Goal: Task Accomplishment & Management: Manage account settings

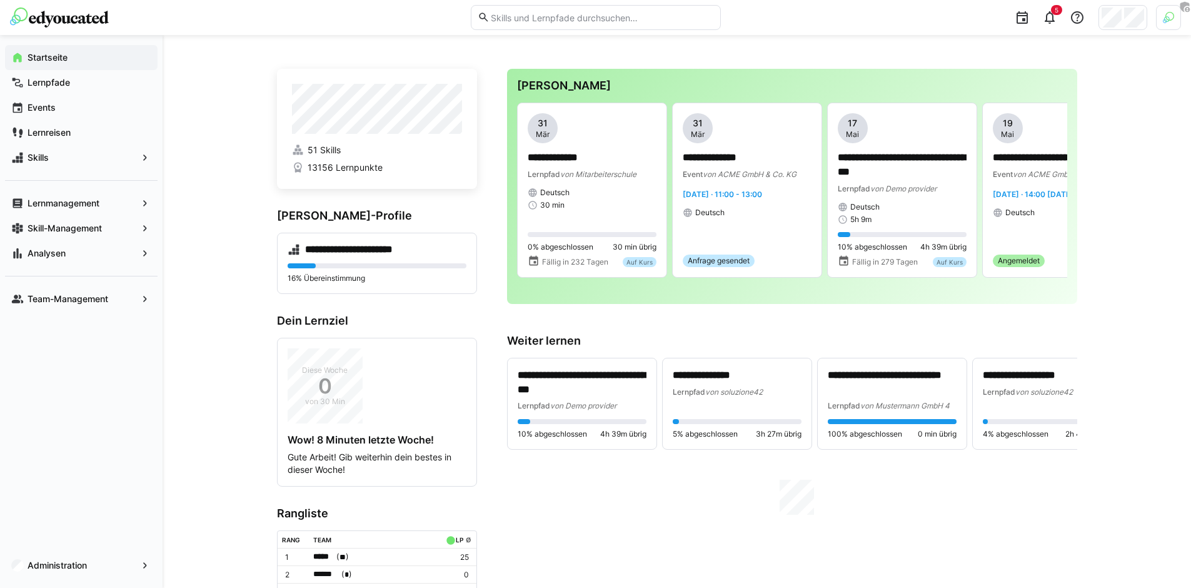
click at [1171, 29] on div at bounding box center [1168, 17] width 25 height 25
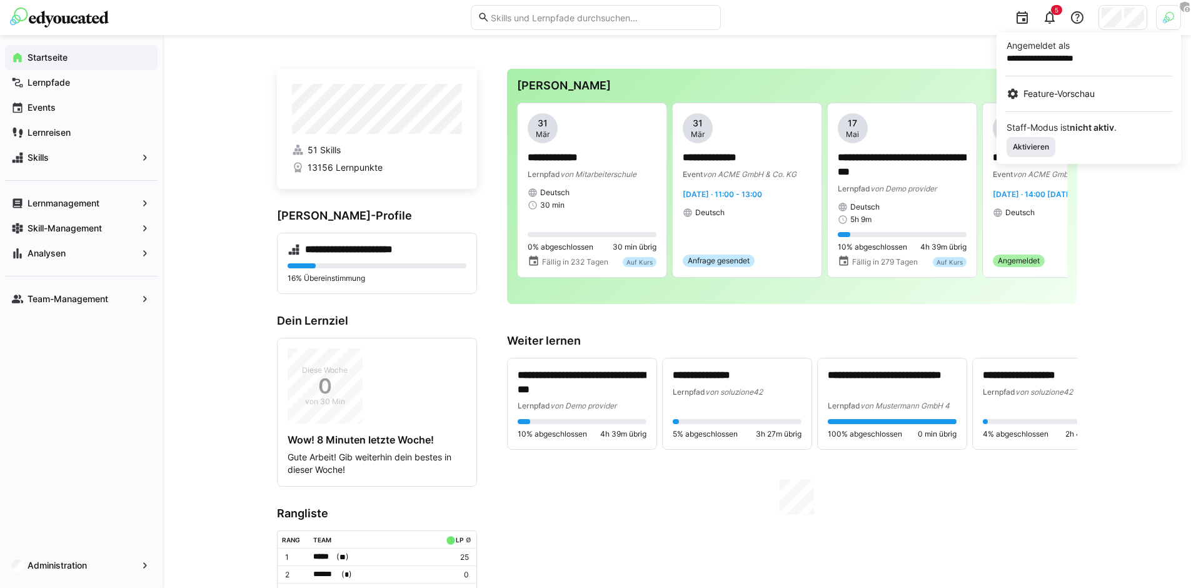
click at [1024, 148] on span "Aktivieren" at bounding box center [1030, 147] width 39 height 10
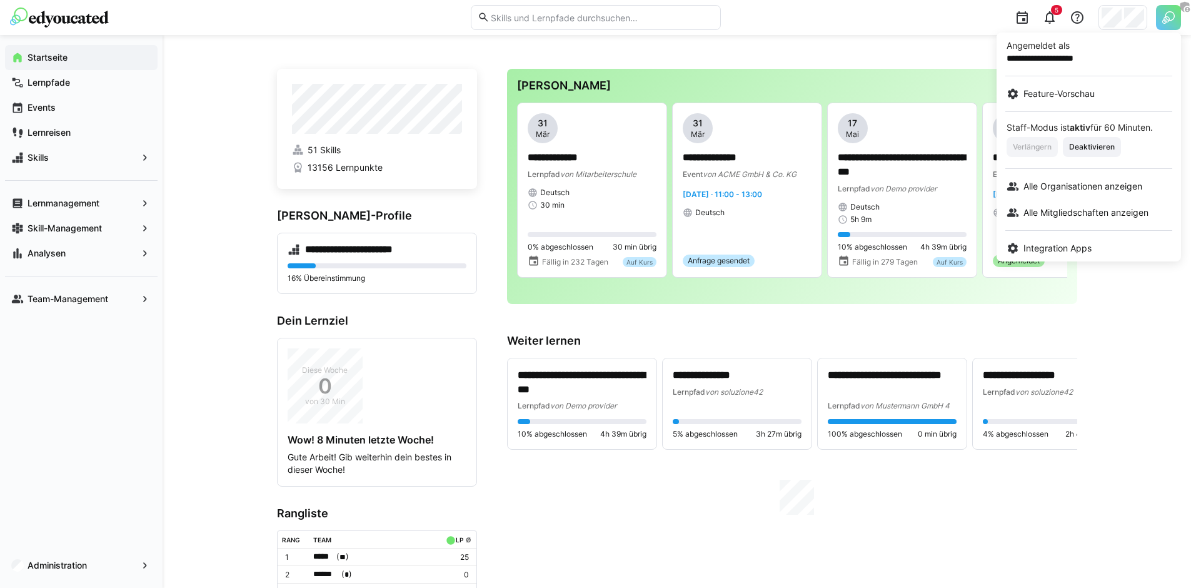
click at [1123, 16] on div at bounding box center [595, 294] width 1191 height 588
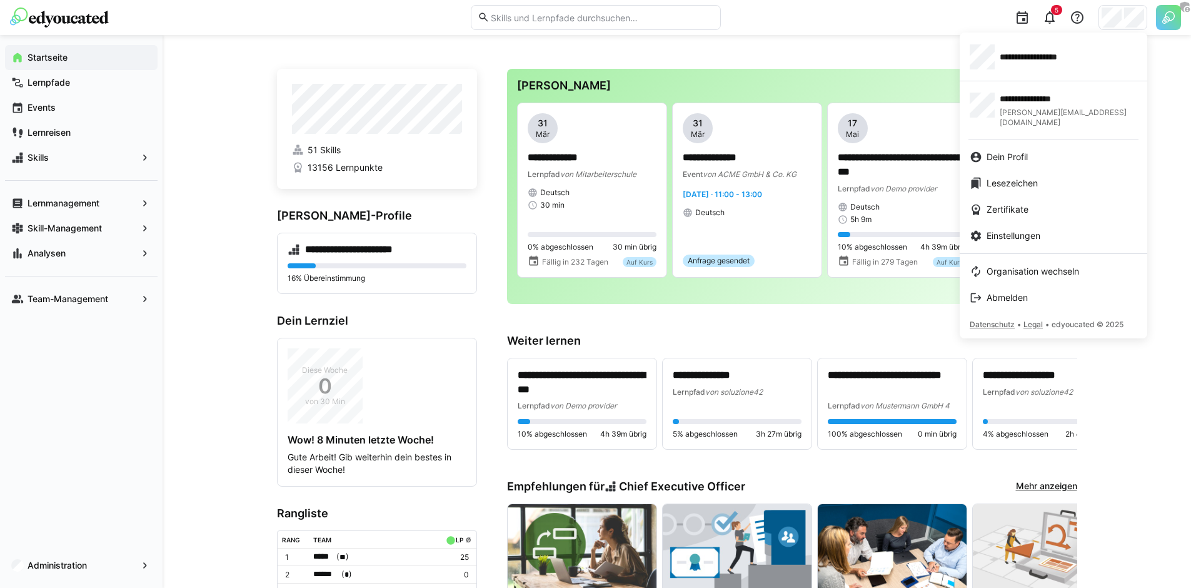
click at [1167, 13] on div at bounding box center [595, 294] width 1191 height 588
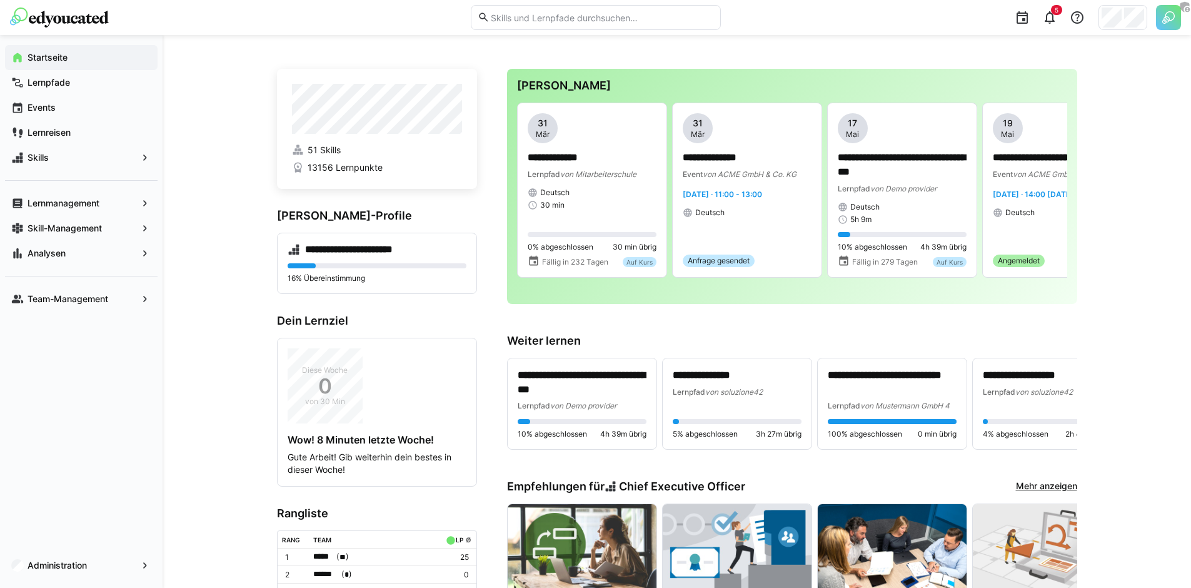
click at [1171, 18] on img at bounding box center [1168, 17] width 25 height 25
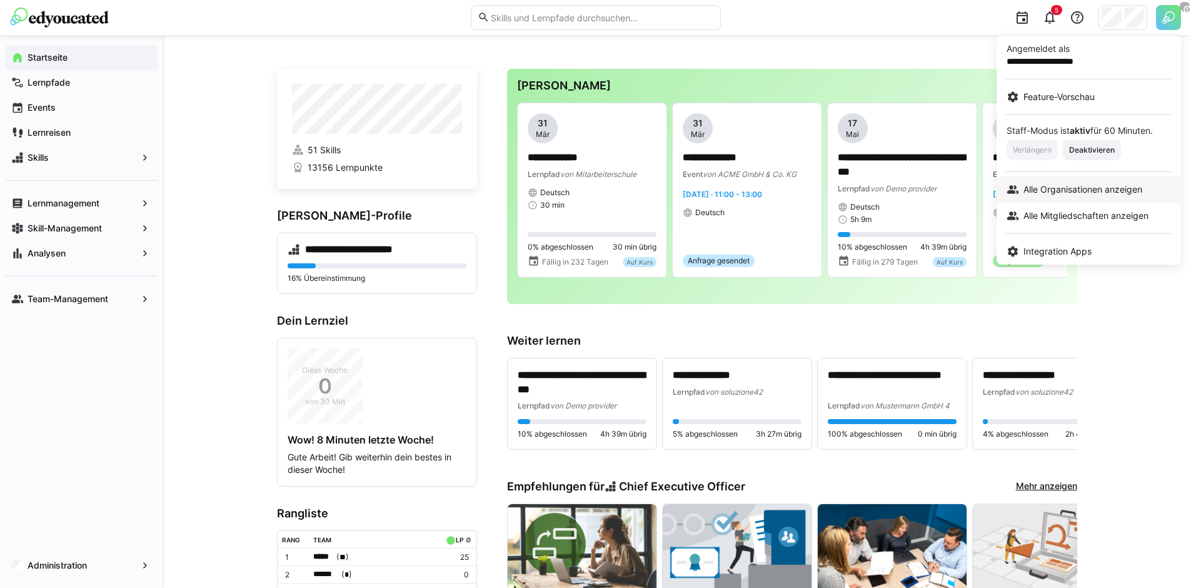
click at [1092, 187] on span "Alle Organisationen anzeigen" at bounding box center [1082, 189] width 119 height 13
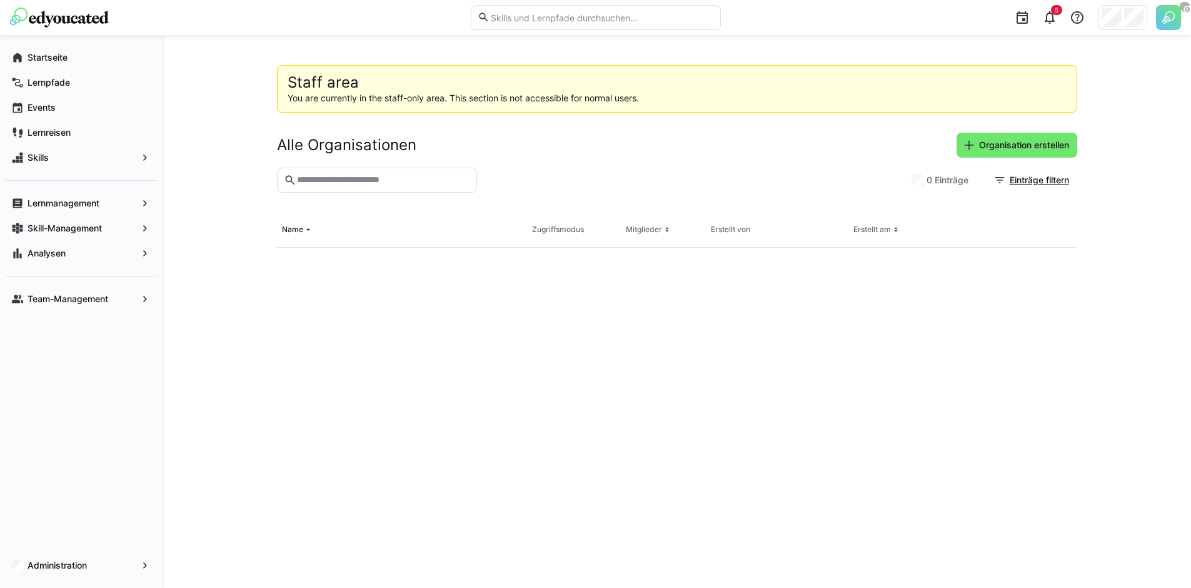
click at [421, 182] on input "text" at bounding box center [383, 179] width 174 height 11
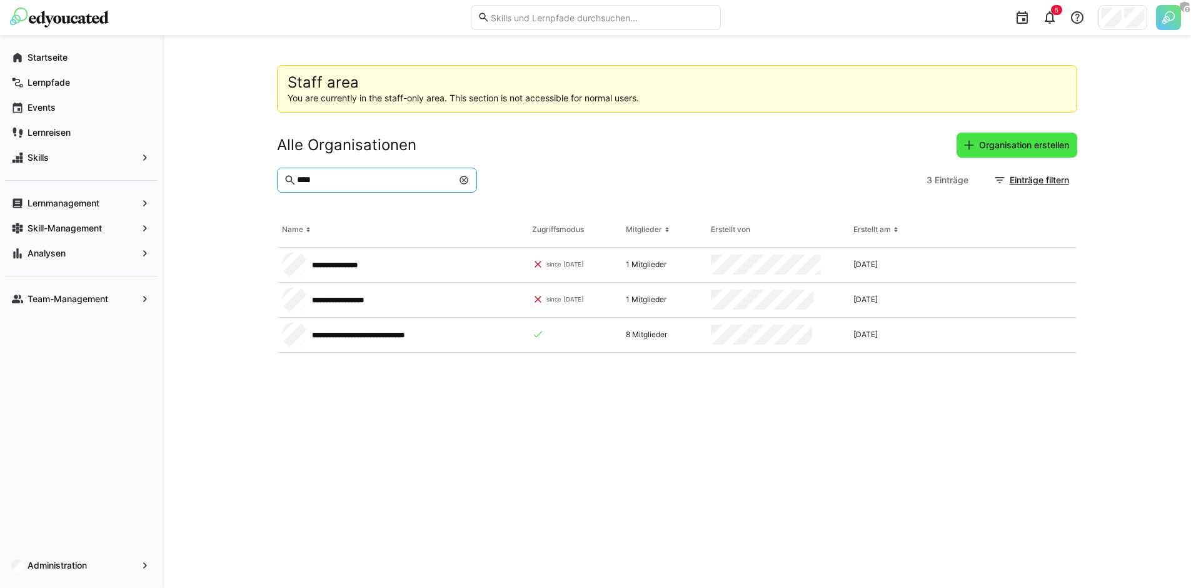
type input "****"
click at [1054, 149] on span "Organisation erstellen" at bounding box center [1024, 145] width 94 height 13
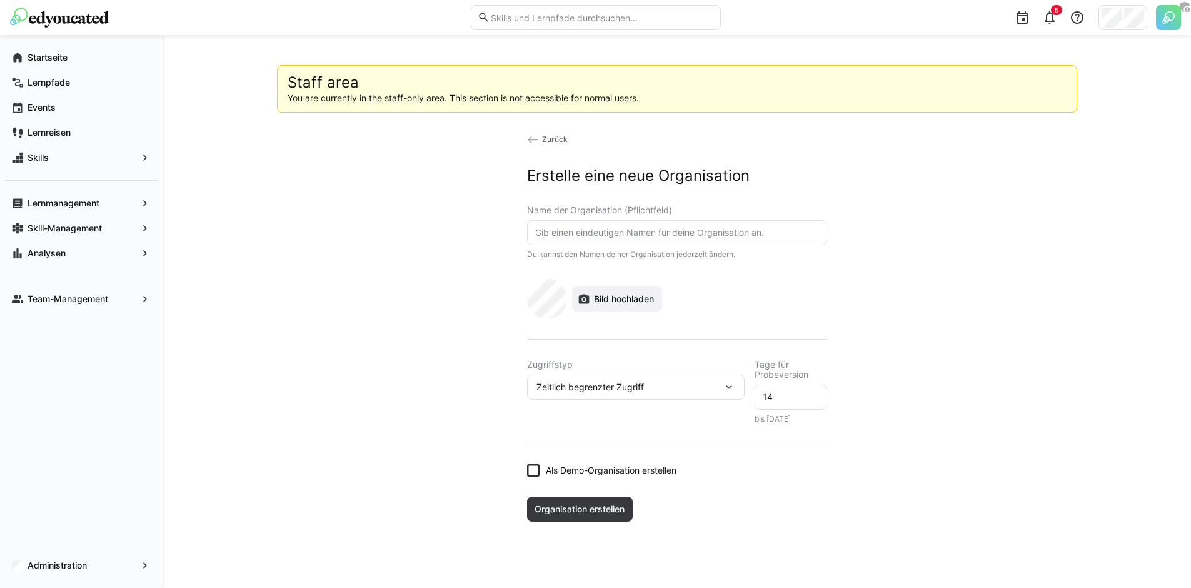
click at [615, 223] on eds-input at bounding box center [677, 232] width 300 height 25
type input "Stadtwerke [GEOGRAPHIC_DATA]"
click at [623, 299] on span "Bild hochladen" at bounding box center [624, 299] width 64 height 13
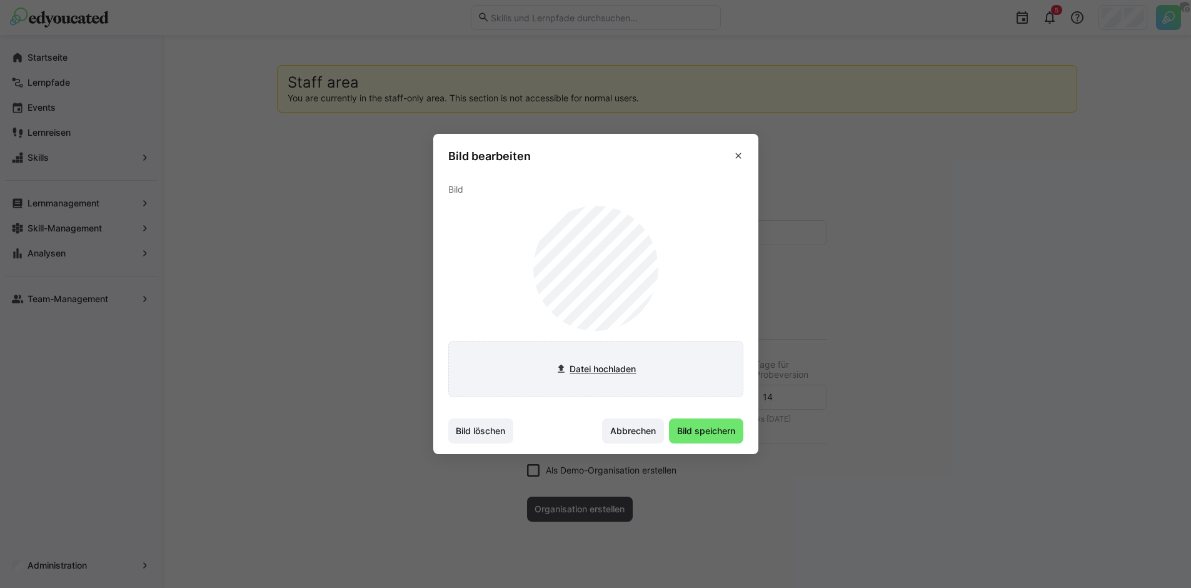
click at [624, 341] on div "Datei hochladen" at bounding box center [595, 301] width 295 height 191
click at [607, 364] on input "file" at bounding box center [596, 368] width 294 height 55
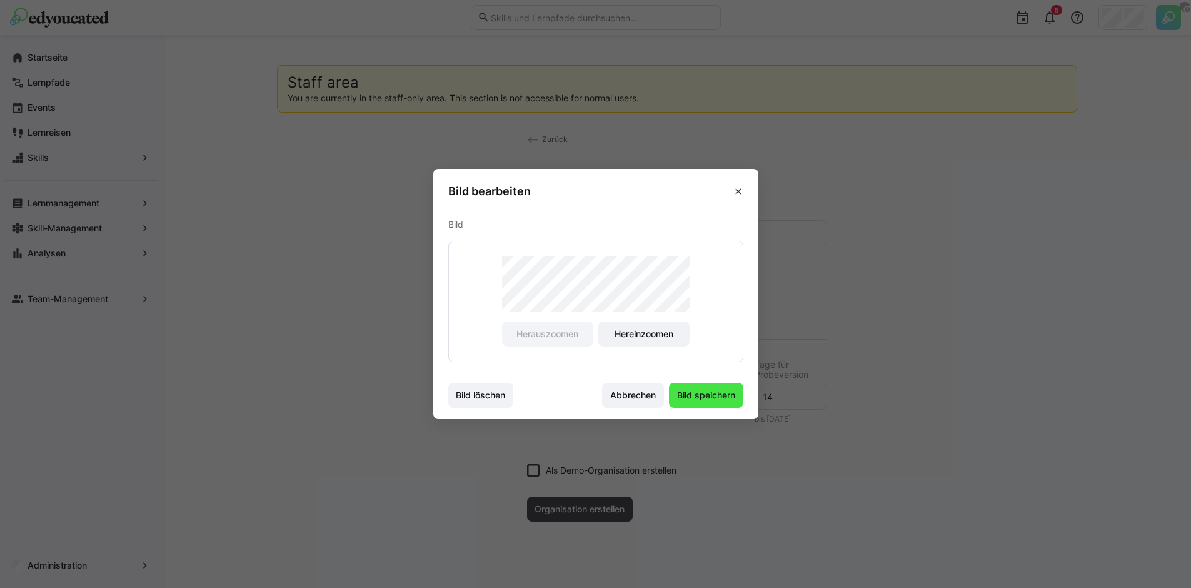
click at [714, 407] on span "Bild speichern" at bounding box center [706, 395] width 74 height 25
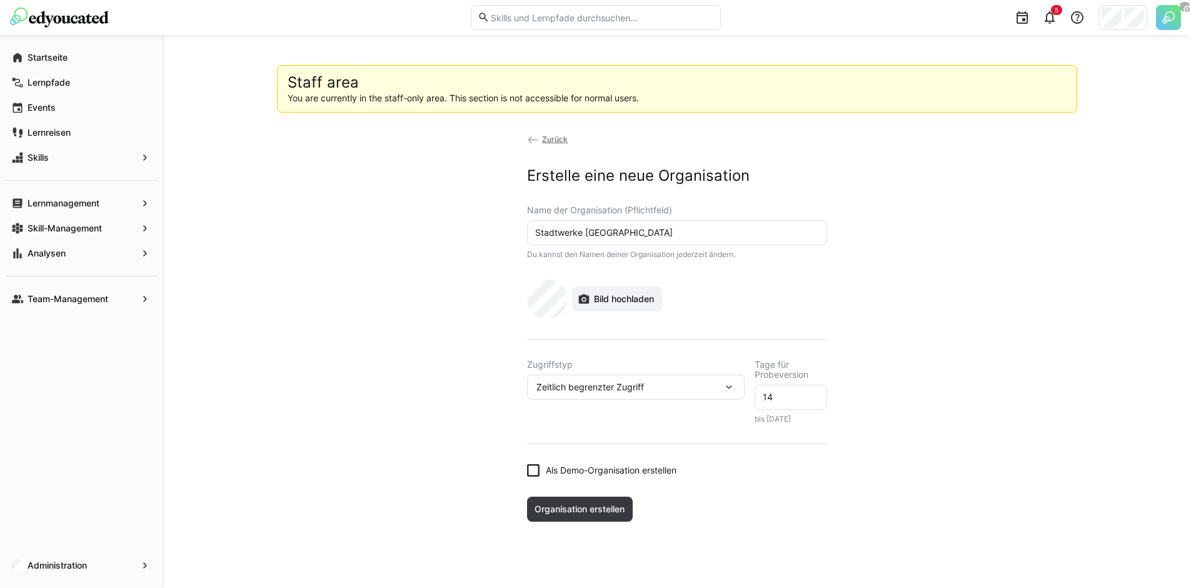
click at [654, 391] on div "Zeitlich begrenzter Zugriff" at bounding box center [629, 386] width 186 height 11
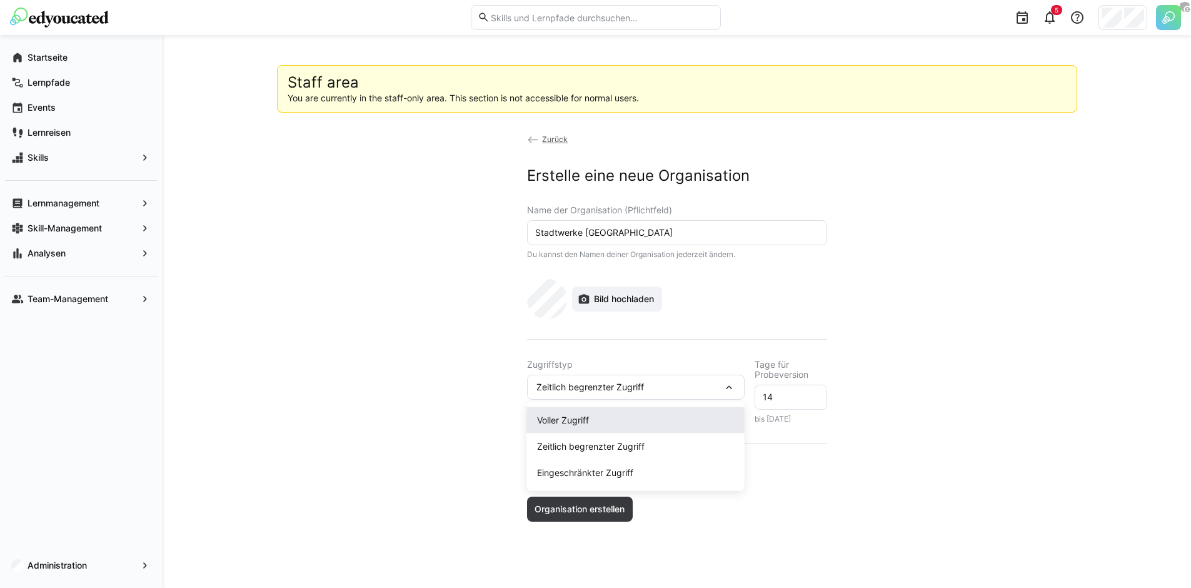
click at [625, 414] on div "Voller Zugriff" at bounding box center [636, 420] width 198 height 13
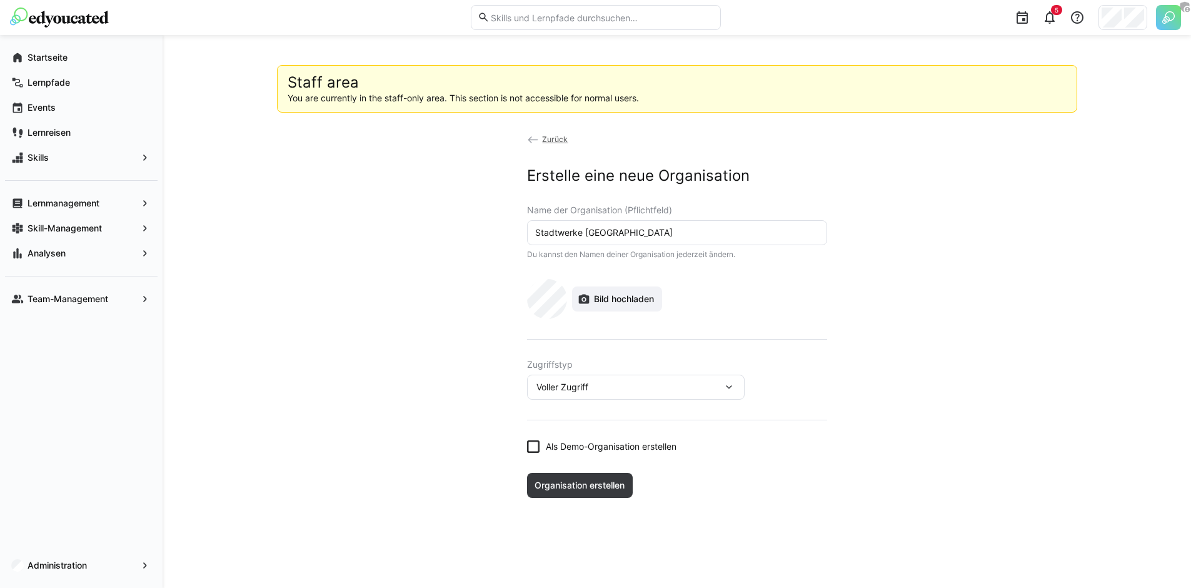
click at [604, 438] on form "Name der Organisation (Pflichtfeld) Stadtwerke Kiel Du kannst den Namen deiner …" at bounding box center [677, 329] width 300 height 248
click at [614, 490] on span "Organisation erstellen" at bounding box center [580, 485] width 94 height 13
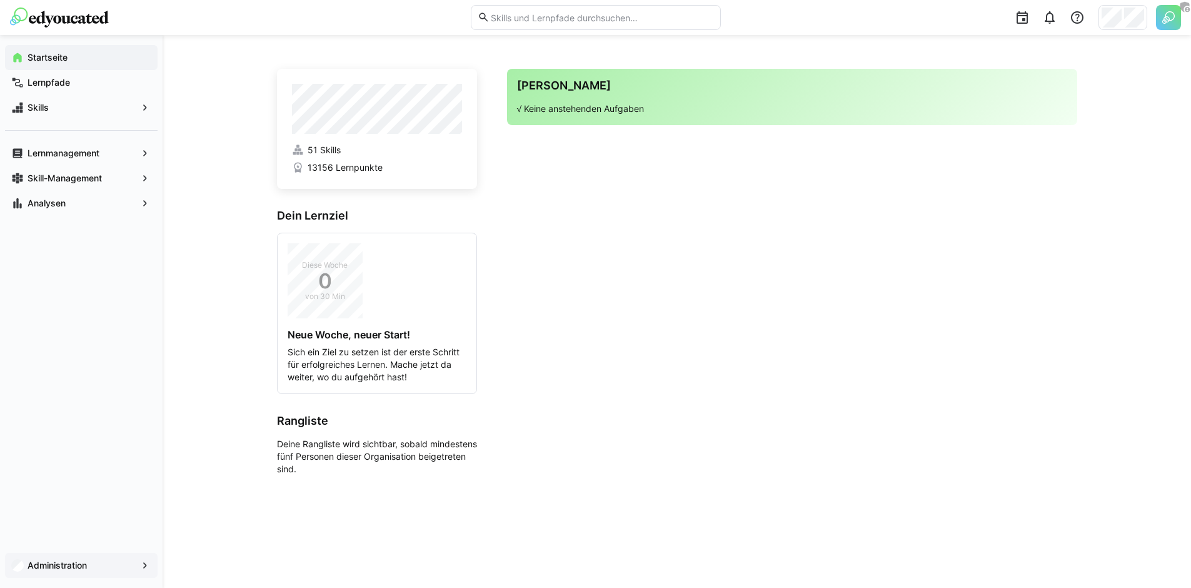
click at [0, 0] on app-navigation-label "Administration" at bounding box center [0, 0] width 0 height 0
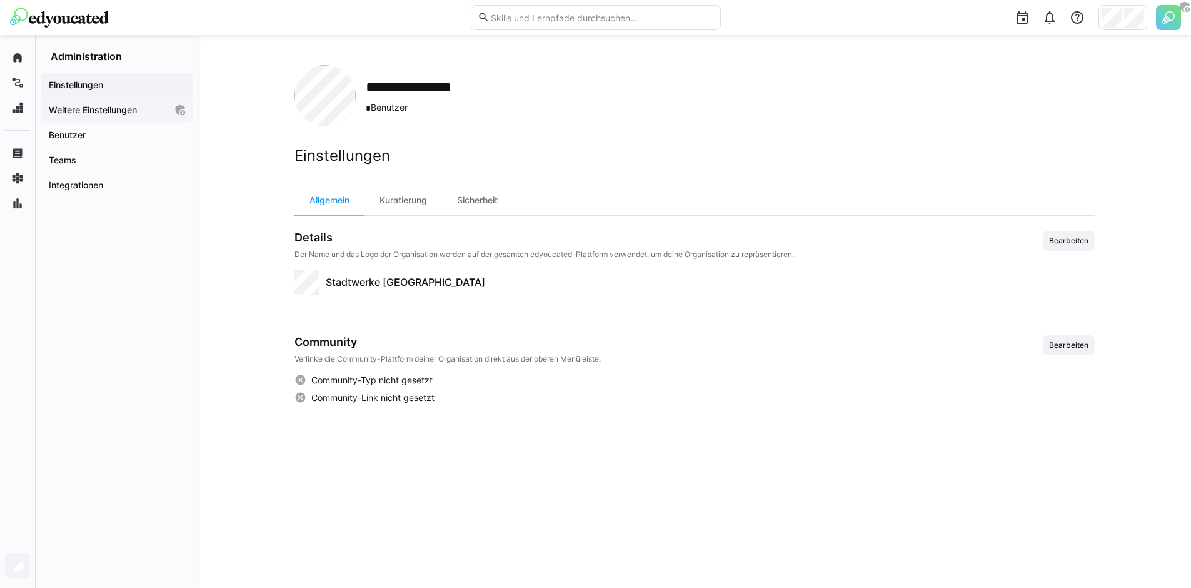
click at [0, 0] on app-navigation-label "Weitere Einstellungen" at bounding box center [0, 0] width 0 height 0
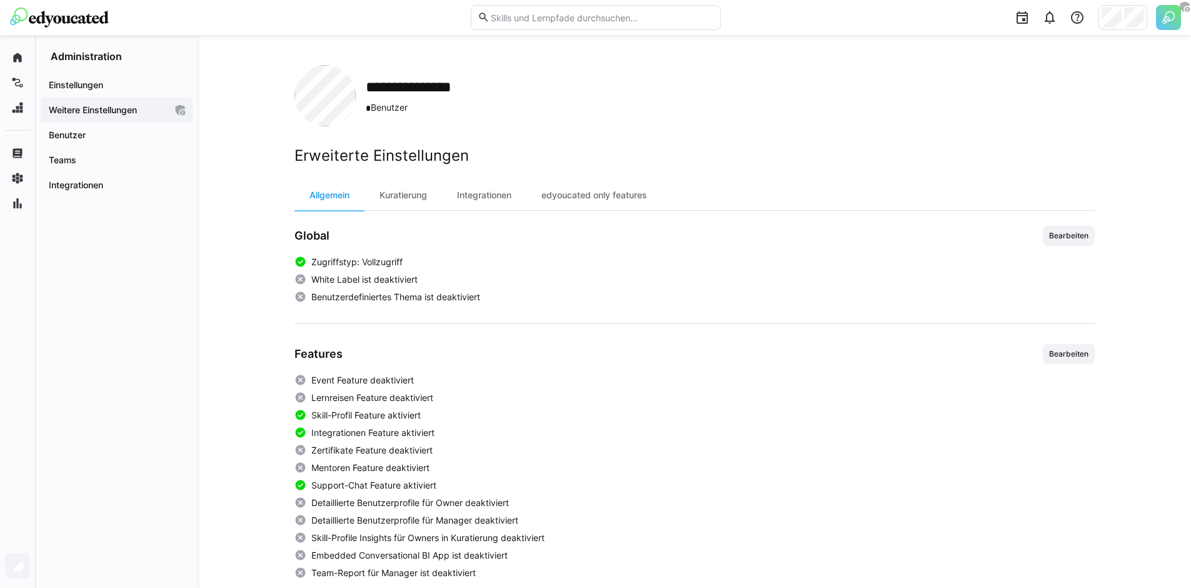
click at [1102, 235] on div "**********" at bounding box center [694, 475] width 993 height 880
click at [1072, 236] on span "Bearbeiten" at bounding box center [1069, 236] width 42 height 10
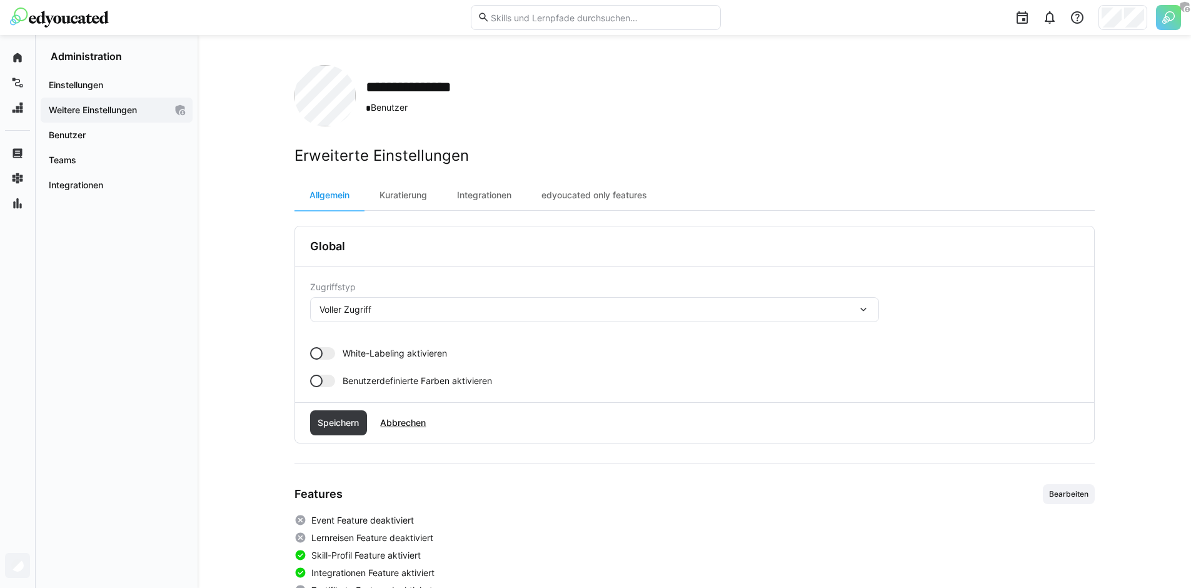
click at [326, 349] on div at bounding box center [322, 353] width 25 height 13
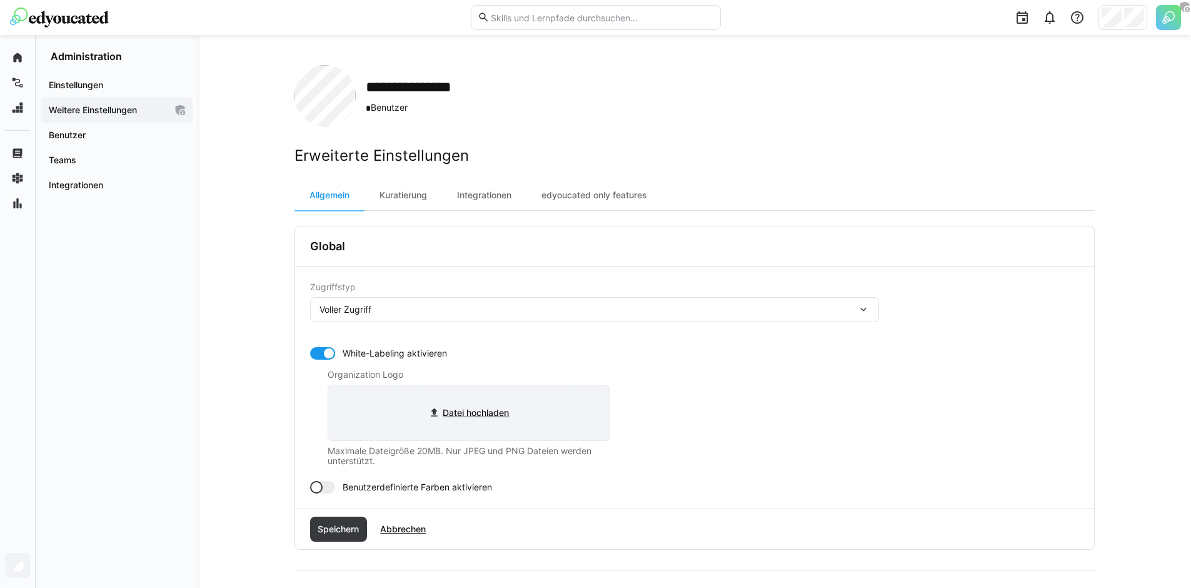
click at [454, 417] on input "file" at bounding box center [468, 412] width 281 height 55
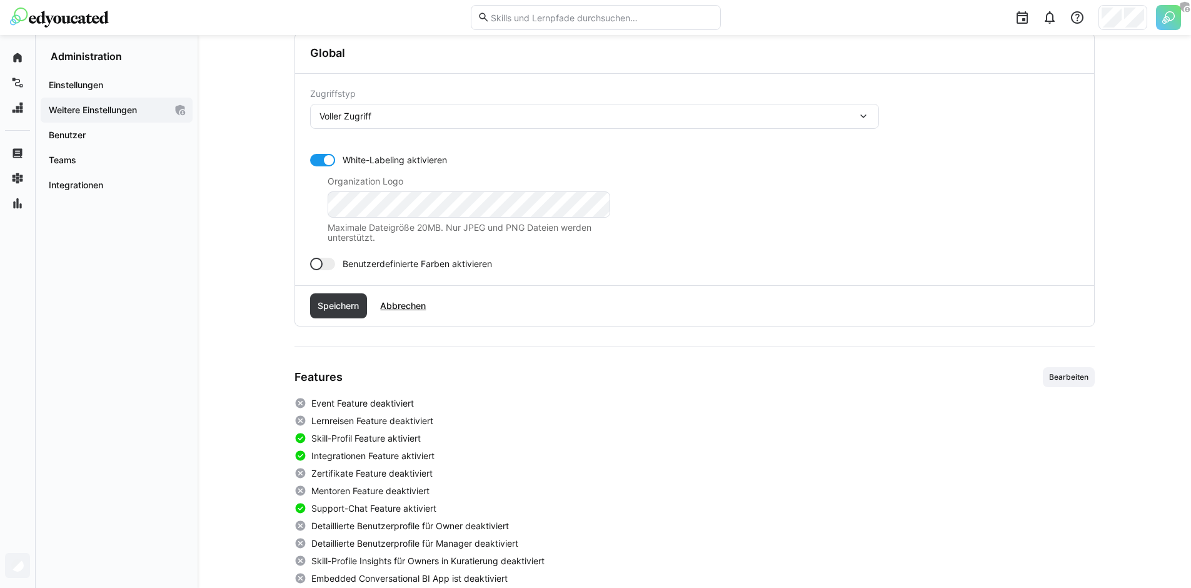
scroll to position [200, 0]
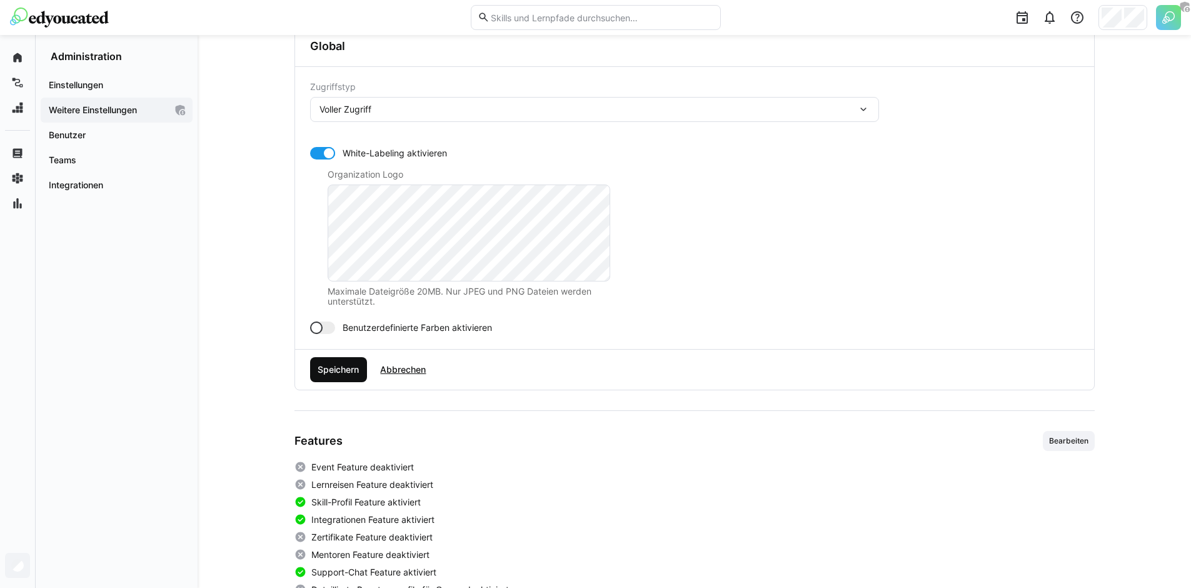
click at [345, 371] on span "Speichern" at bounding box center [338, 369] width 45 height 13
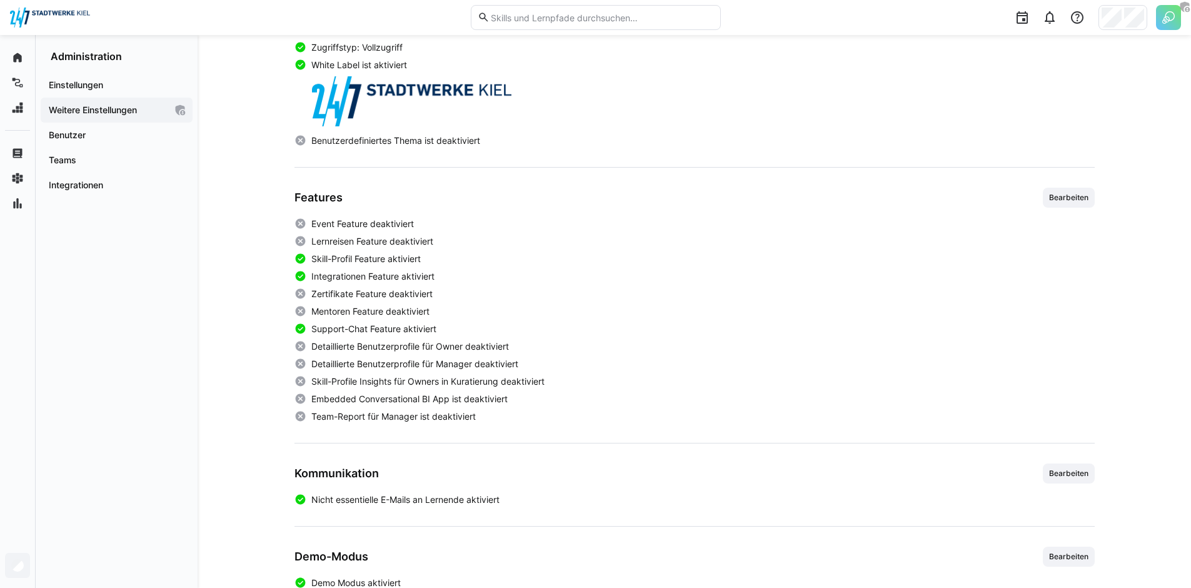
scroll to position [220, 0]
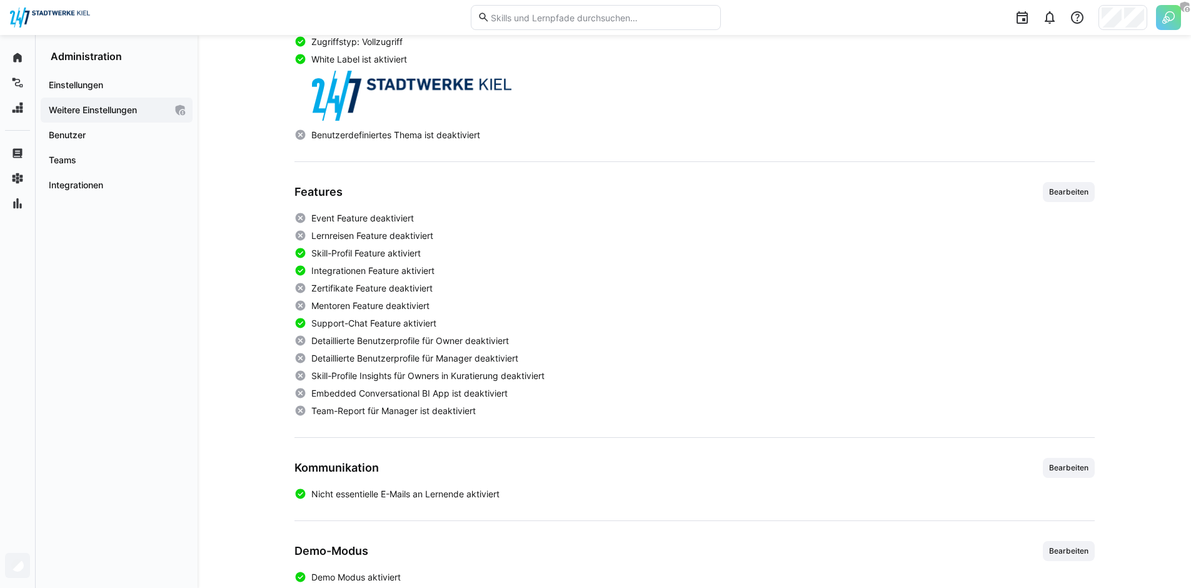
click at [1069, 205] on div "Features Bearbeiten Event Feature deaktiviert Lernreisen Feature deaktiviert Sk…" at bounding box center [694, 299] width 800 height 235
click at [1068, 201] on span "Bearbeiten" at bounding box center [1069, 192] width 52 height 20
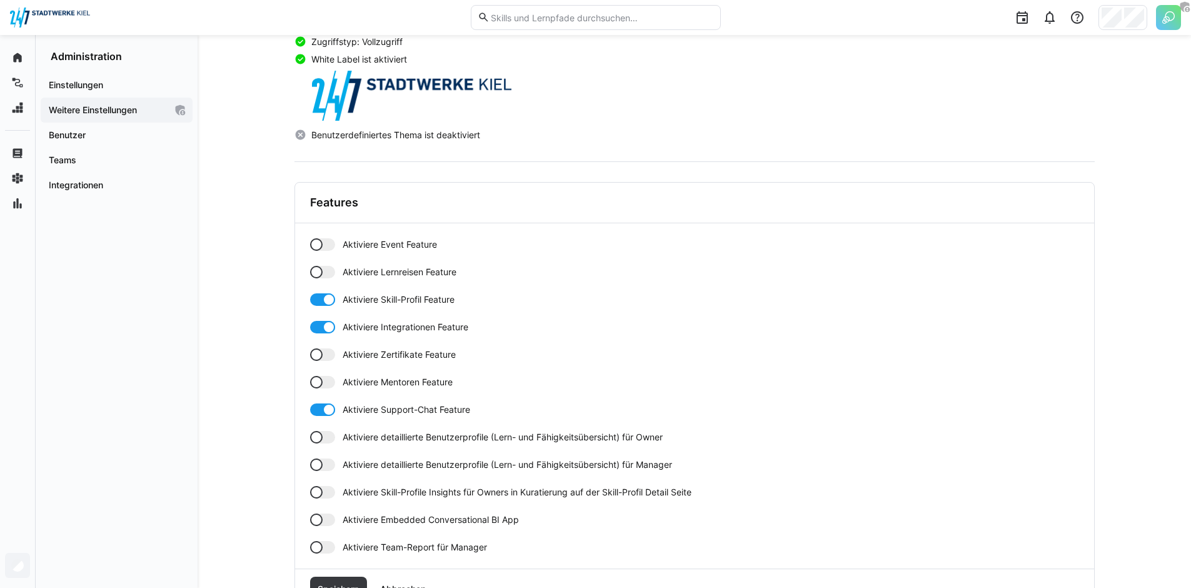
click at [319, 246] on div at bounding box center [316, 244] width 13 height 13
click at [328, 272] on div at bounding box center [322, 272] width 25 height 13
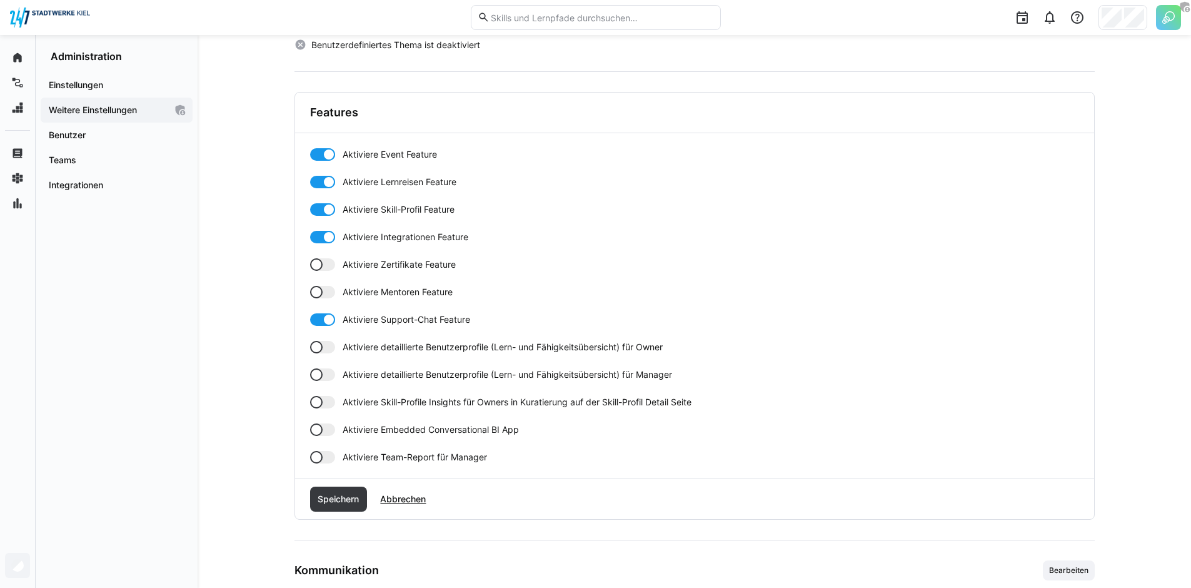
scroll to position [312, 0]
click at [323, 231] on div at bounding box center [322, 235] width 25 height 13
click at [322, 256] on div at bounding box center [322, 262] width 25 height 13
click at [318, 281] on div "Aktiviere Event Feature Aktiviere Lernreisen Feature Aktiviere Skill-Profil Fea…" at bounding box center [694, 303] width 769 height 315
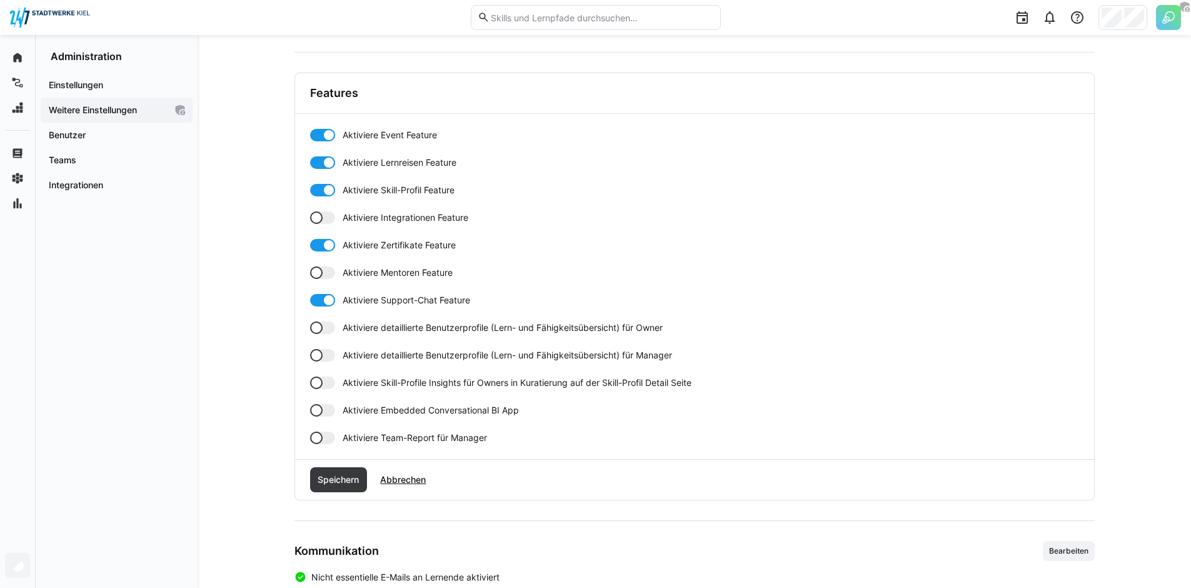
scroll to position [333, 0]
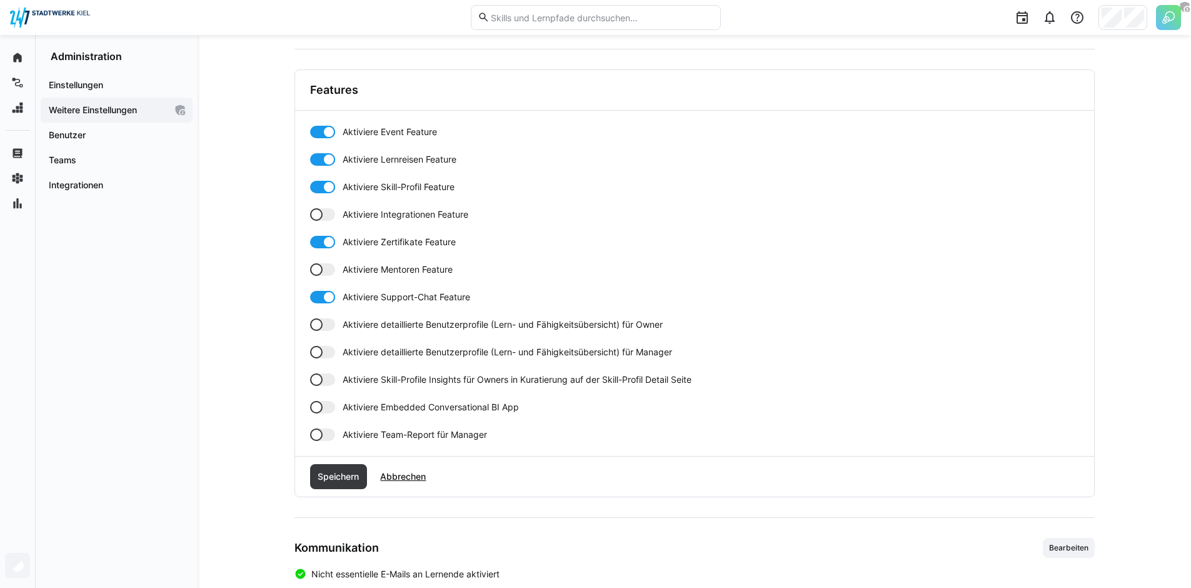
click at [319, 266] on div at bounding box center [316, 269] width 13 height 13
click at [321, 324] on div at bounding box center [316, 324] width 13 height 13
click at [319, 353] on div at bounding box center [316, 352] width 13 height 13
click at [319, 358] on div "Aktiviere Event Feature Aktiviere Lernreisen Feature Aktiviere Skill-Profil Fea…" at bounding box center [694, 283] width 769 height 315
click at [324, 375] on div at bounding box center [322, 379] width 25 height 13
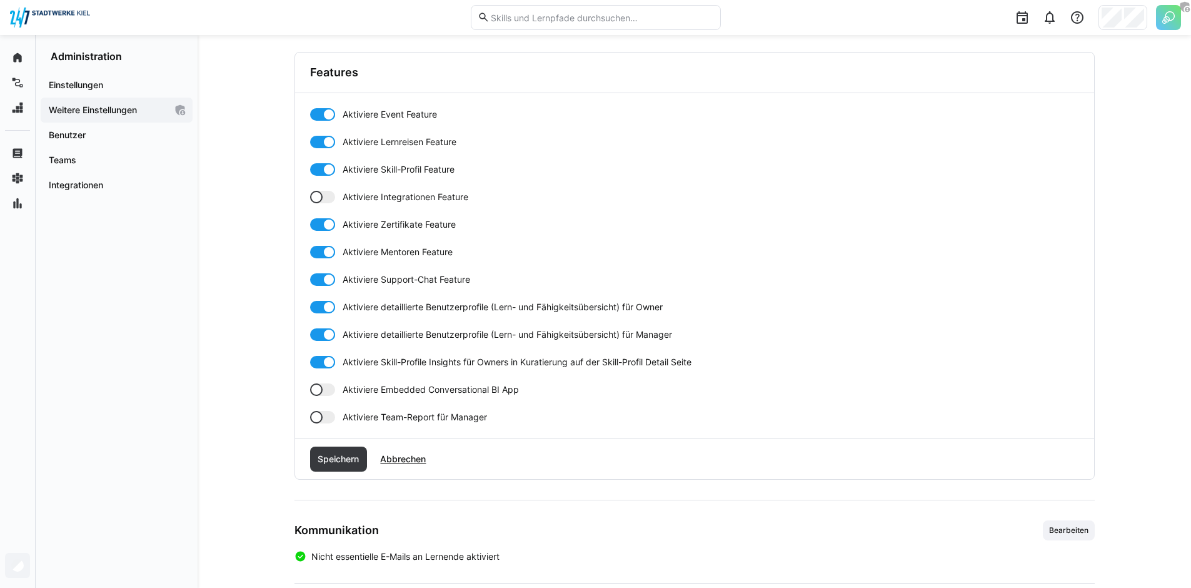
scroll to position [352, 0]
click at [317, 420] on div at bounding box center [316, 415] width 13 height 13
click at [332, 459] on span "Speichern" at bounding box center [338, 457] width 45 height 13
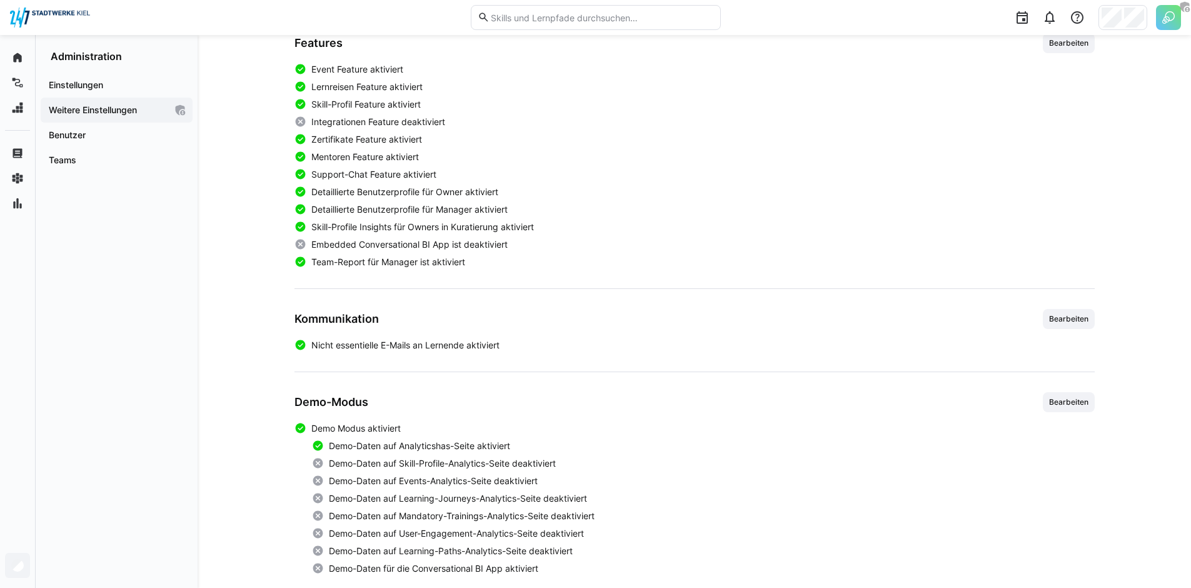
scroll to position [386, 0]
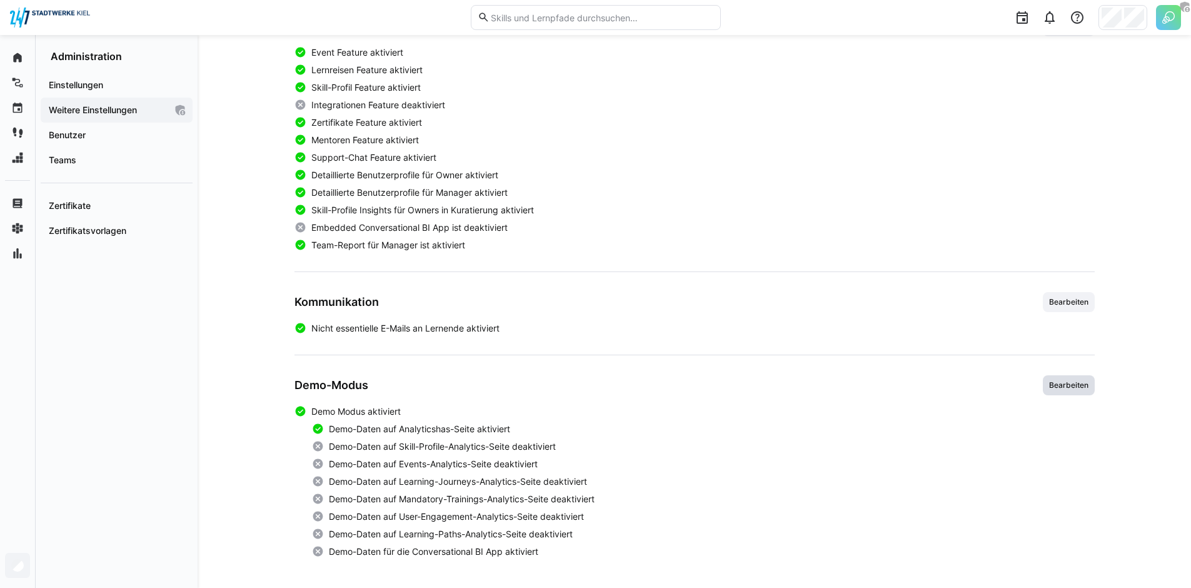
click at [1086, 392] on span "Bearbeiten" at bounding box center [1069, 385] width 52 height 20
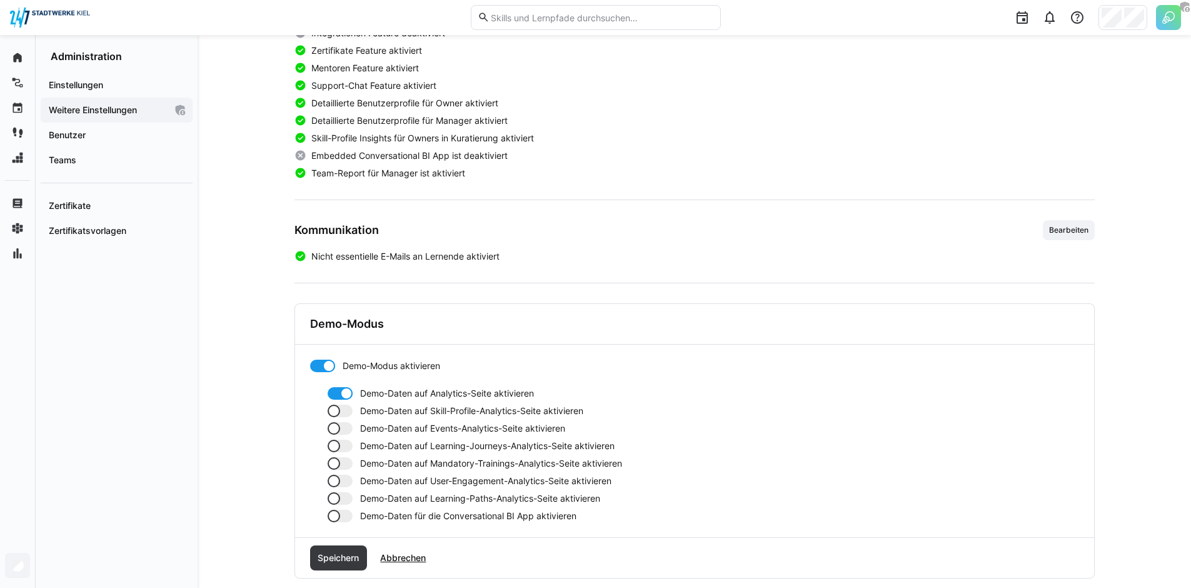
scroll to position [478, 0]
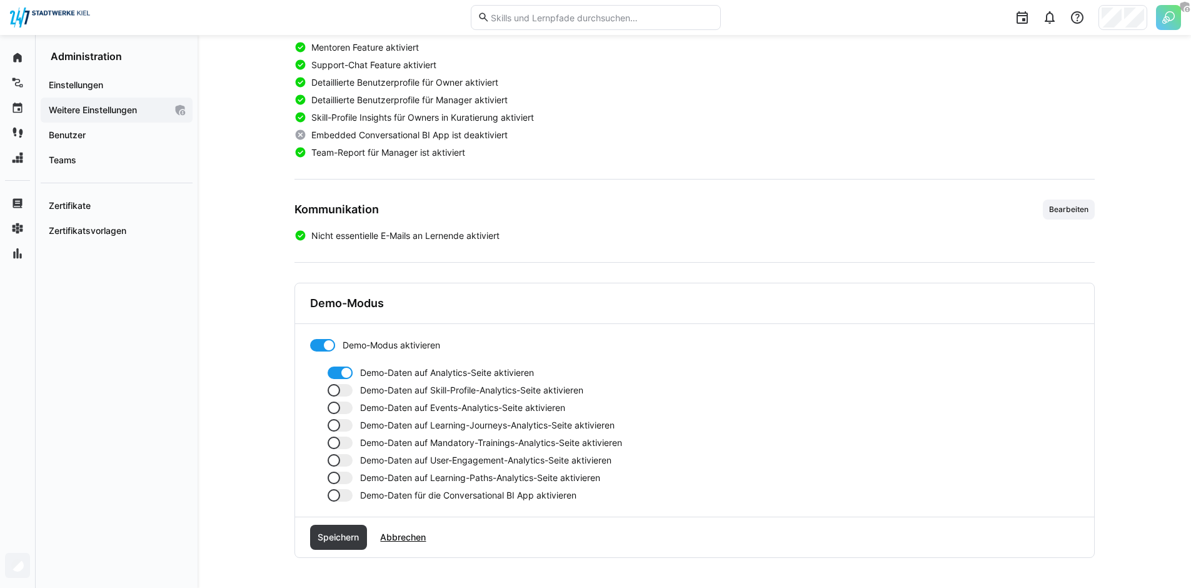
click at [344, 388] on div at bounding box center [340, 390] width 25 height 13
click at [339, 417] on div "Demo-Daten auf Analytics-Seite aktivieren Demo-Daten auf Skill-Profile-Analytic…" at bounding box center [694, 433] width 769 height 135
click at [336, 406] on div at bounding box center [334, 407] width 13 height 13
click at [338, 429] on div at bounding box center [340, 425] width 25 height 13
click at [338, 444] on div at bounding box center [334, 442] width 13 height 13
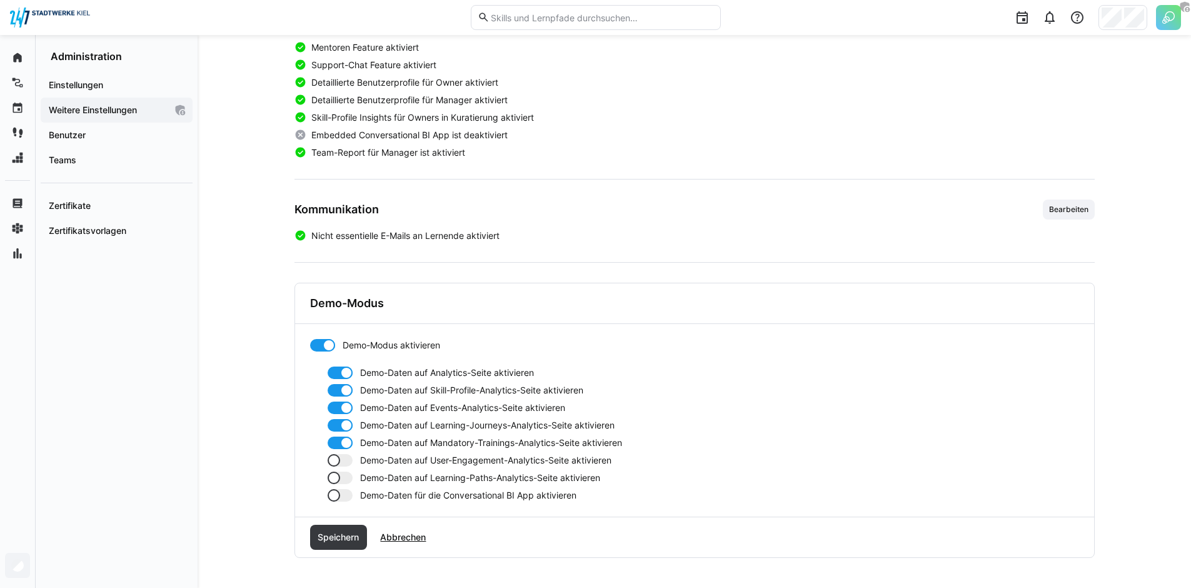
click at [342, 462] on div at bounding box center [340, 460] width 25 height 13
click at [340, 478] on div at bounding box center [340, 477] width 25 height 13
click at [353, 538] on span "Speichern" at bounding box center [338, 537] width 45 height 13
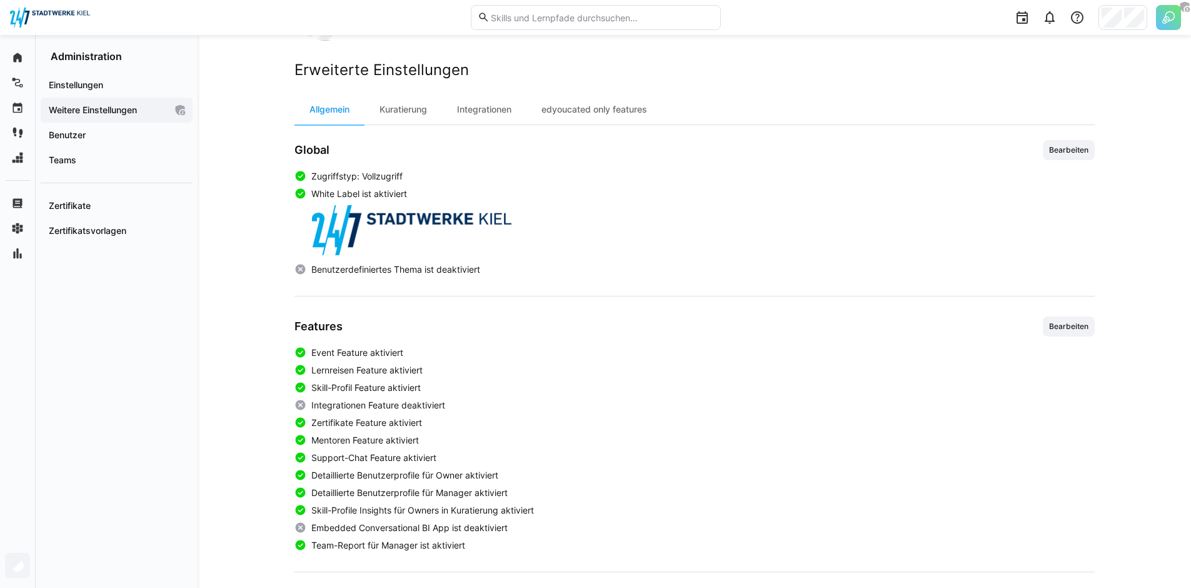
scroll to position [0, 0]
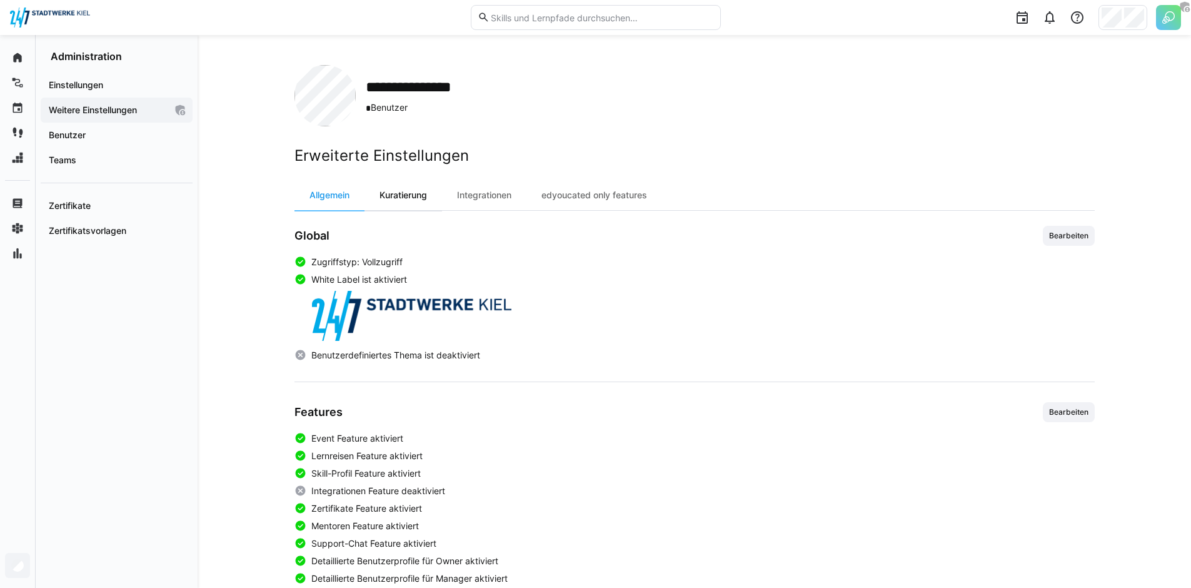
click at [414, 204] on div "Kuratierung" at bounding box center [403, 195] width 78 height 30
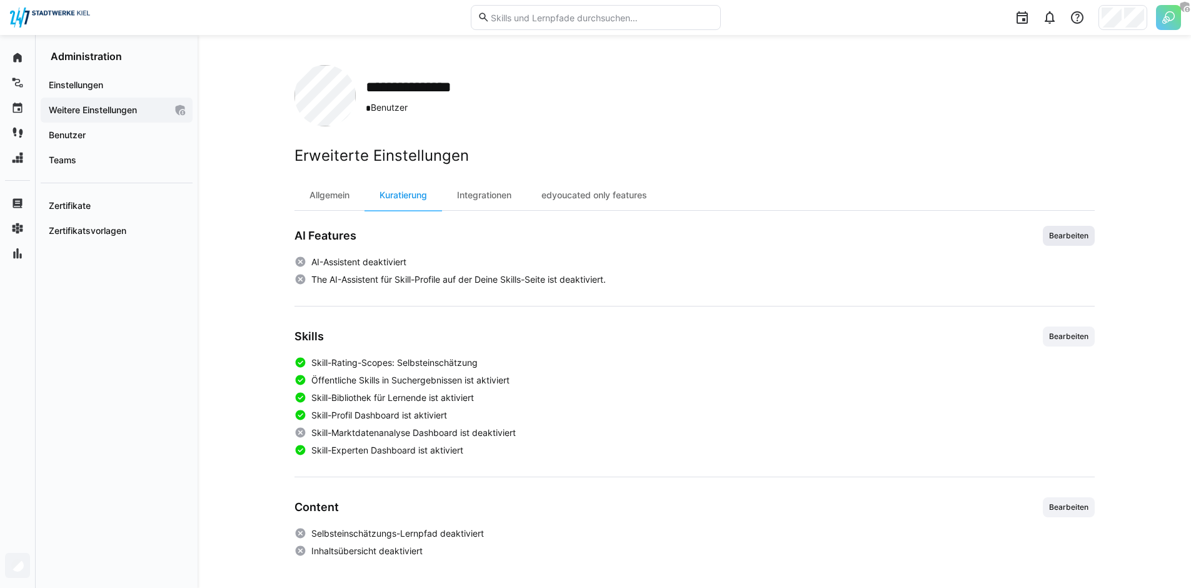
click at [1081, 236] on span "Bearbeiten" at bounding box center [1069, 236] width 42 height 10
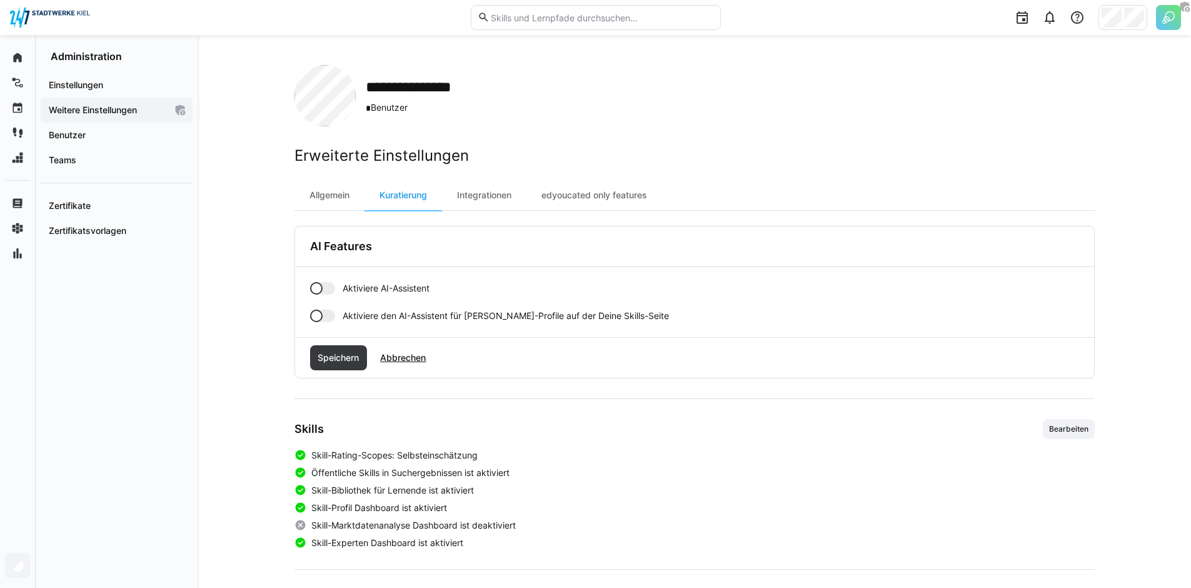
click at [321, 293] on div at bounding box center [322, 288] width 25 height 13
click at [345, 360] on span "Speichern" at bounding box center [338, 357] width 45 height 13
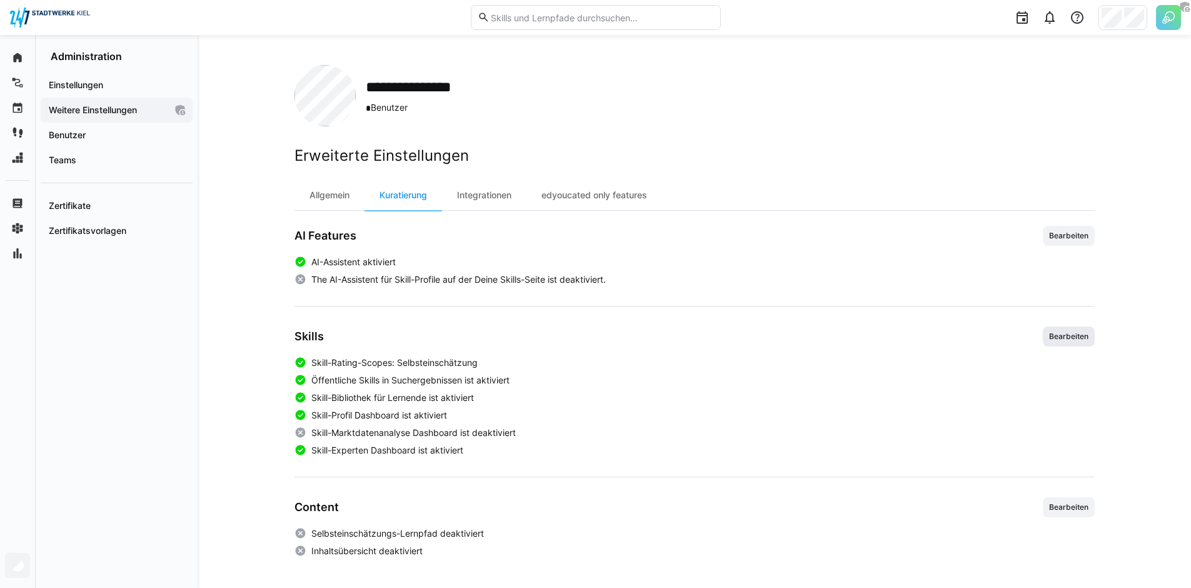
click at [1068, 345] on span "Bearbeiten" at bounding box center [1069, 336] width 52 height 20
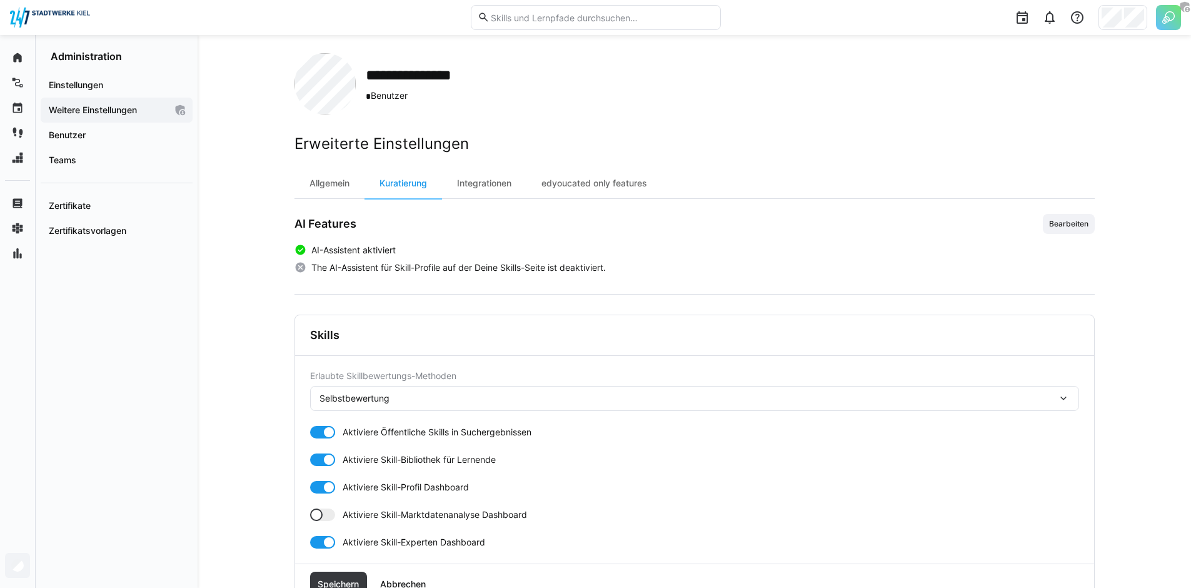
scroll to position [24, 0]
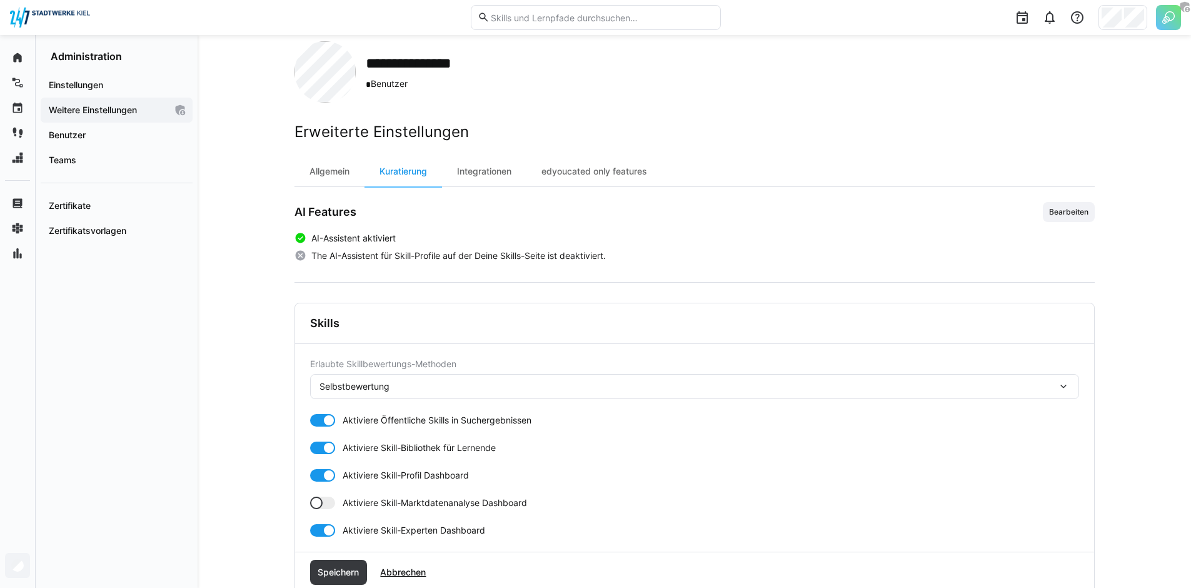
click at [376, 383] on div "Selbstbewertung" at bounding box center [354, 386] width 70 height 13
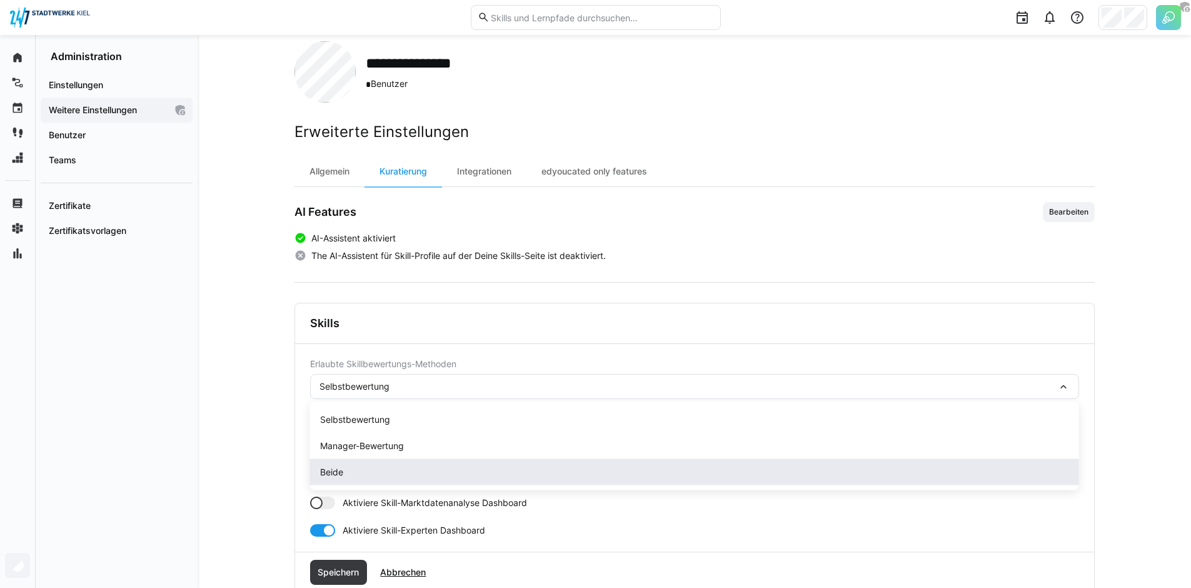
click at [392, 461] on span "Beide" at bounding box center [694, 472] width 769 height 26
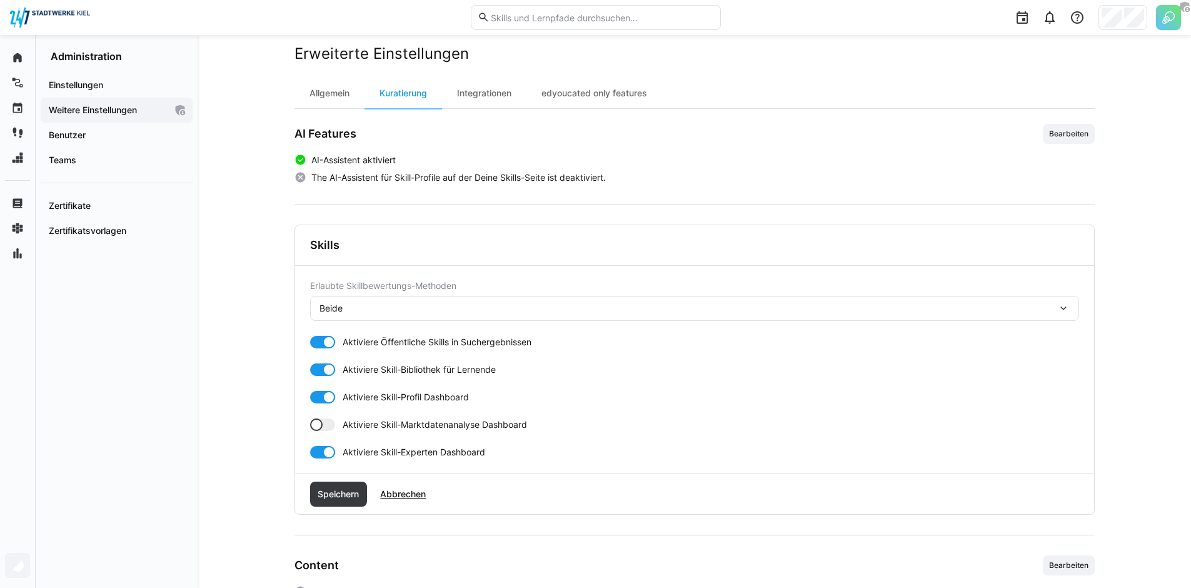
scroll to position [159, 0]
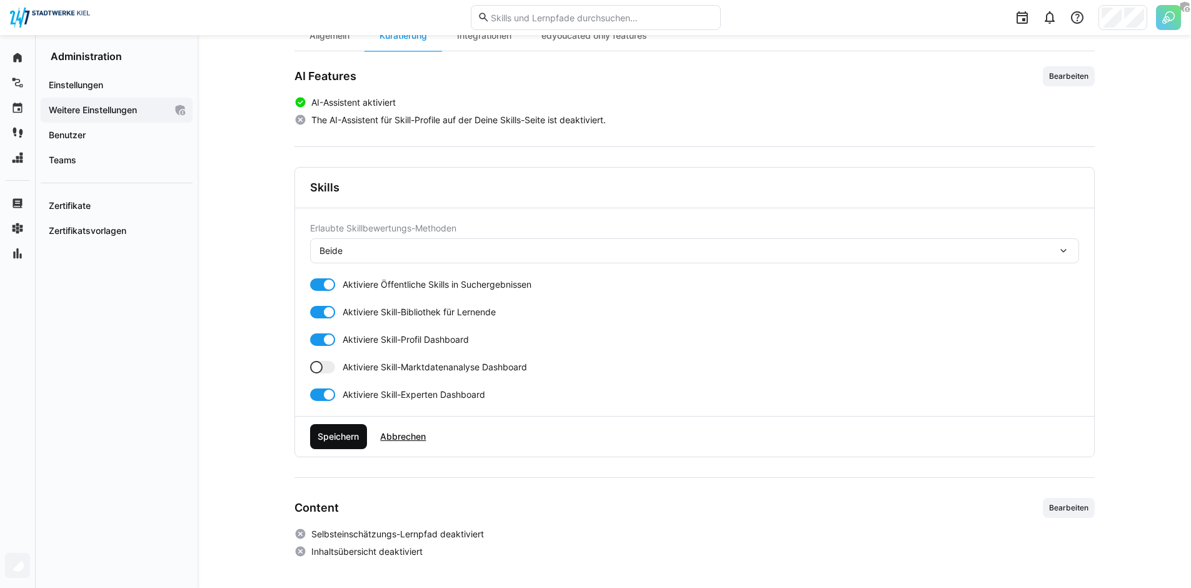
click at [329, 436] on span "Speichern" at bounding box center [338, 436] width 45 height 13
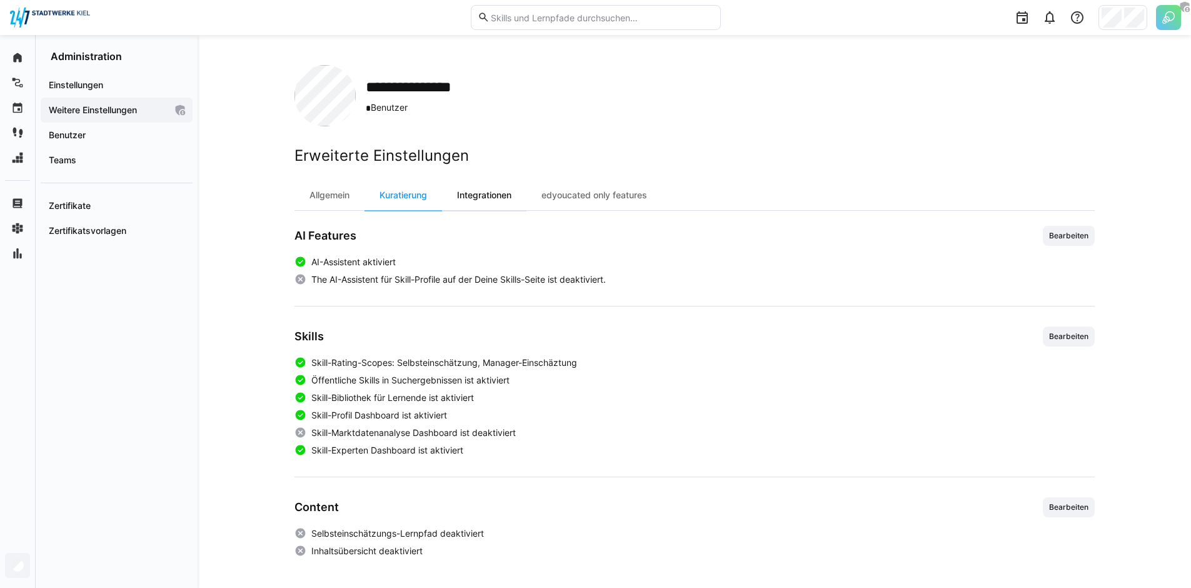
click at [499, 201] on div "Integrationen" at bounding box center [484, 195] width 84 height 30
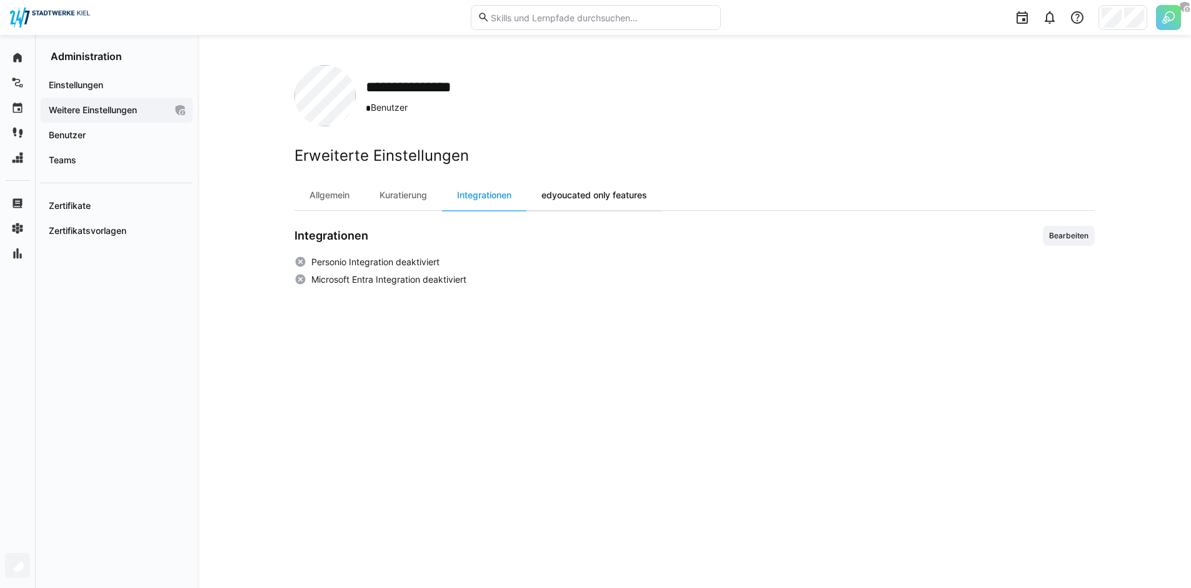
click at [583, 189] on div "edyoucated only features" at bounding box center [594, 195] width 136 height 30
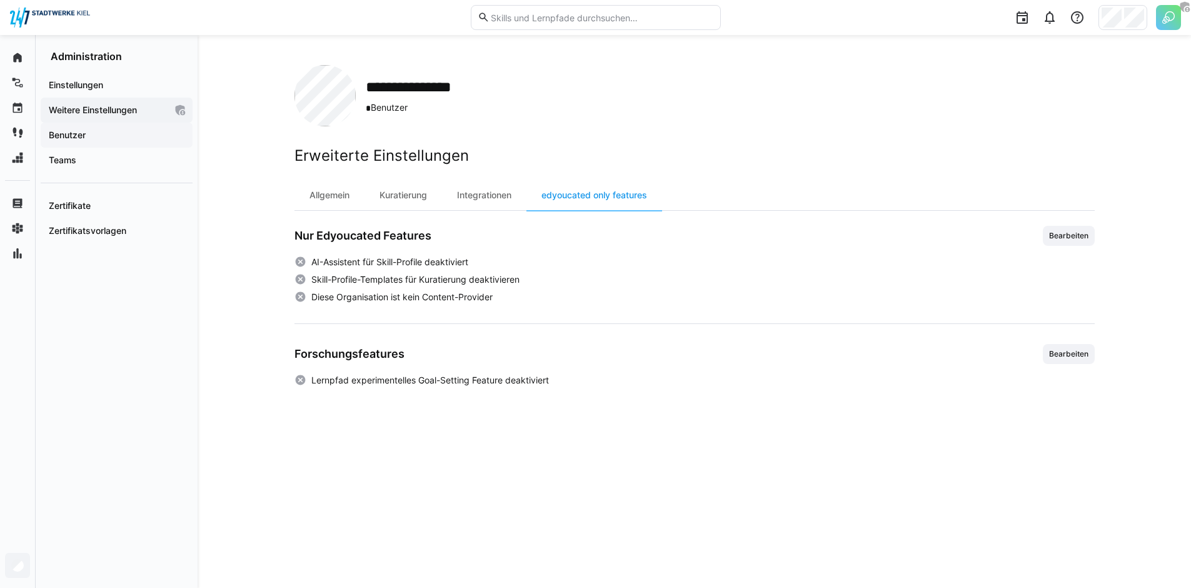
click at [136, 139] on span "Benutzer" at bounding box center [116, 135] width 139 height 13
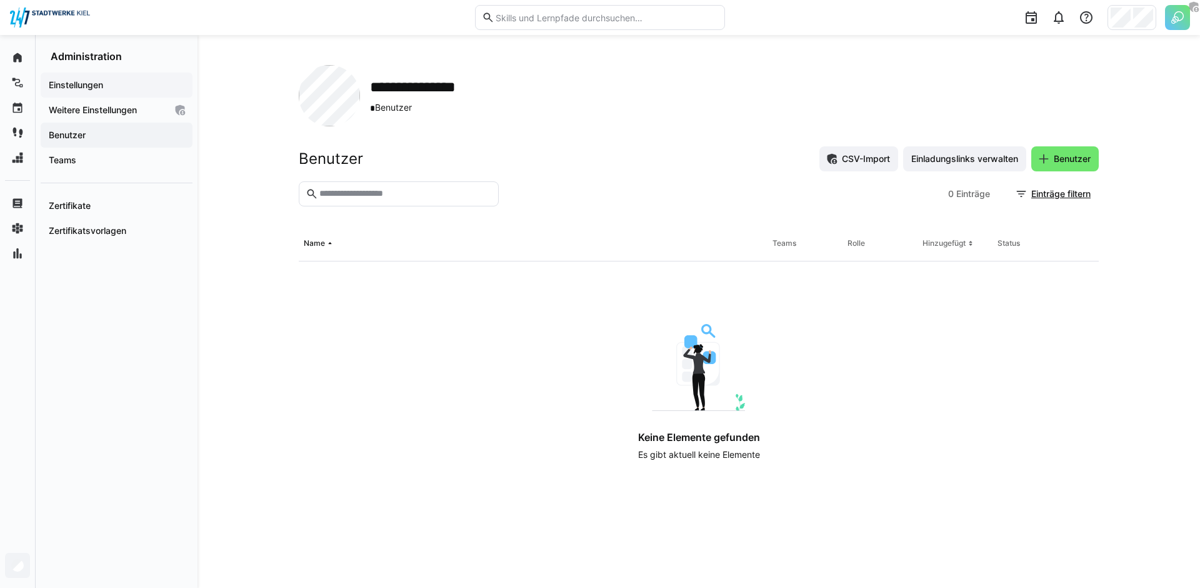
click at [137, 93] on div "Einstellungen" at bounding box center [117, 85] width 152 height 25
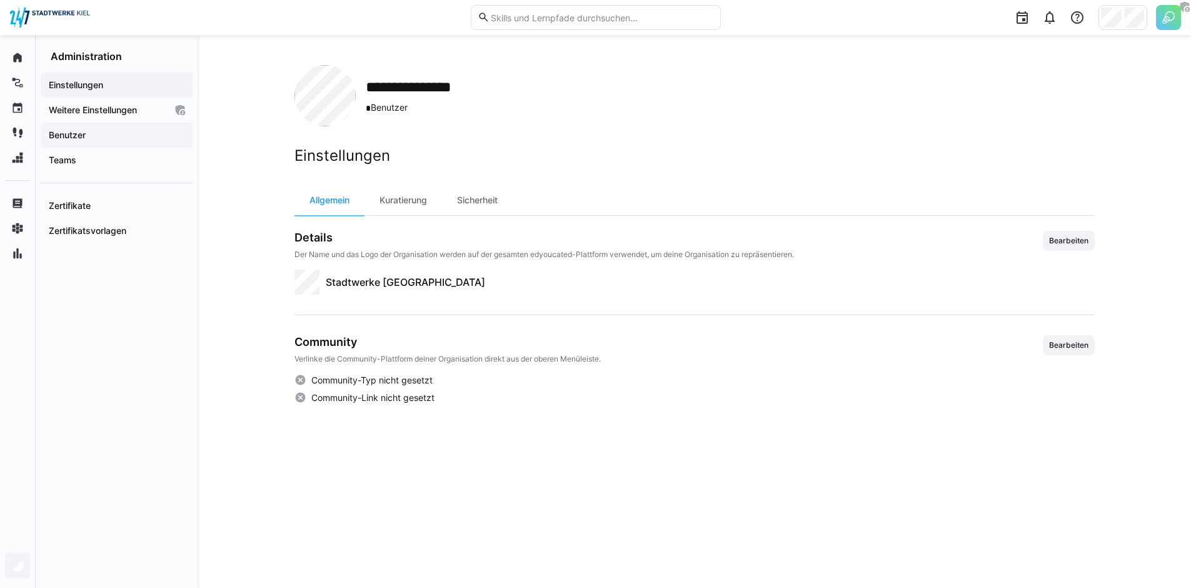
click at [135, 129] on span "Benutzer" at bounding box center [116, 135] width 139 height 13
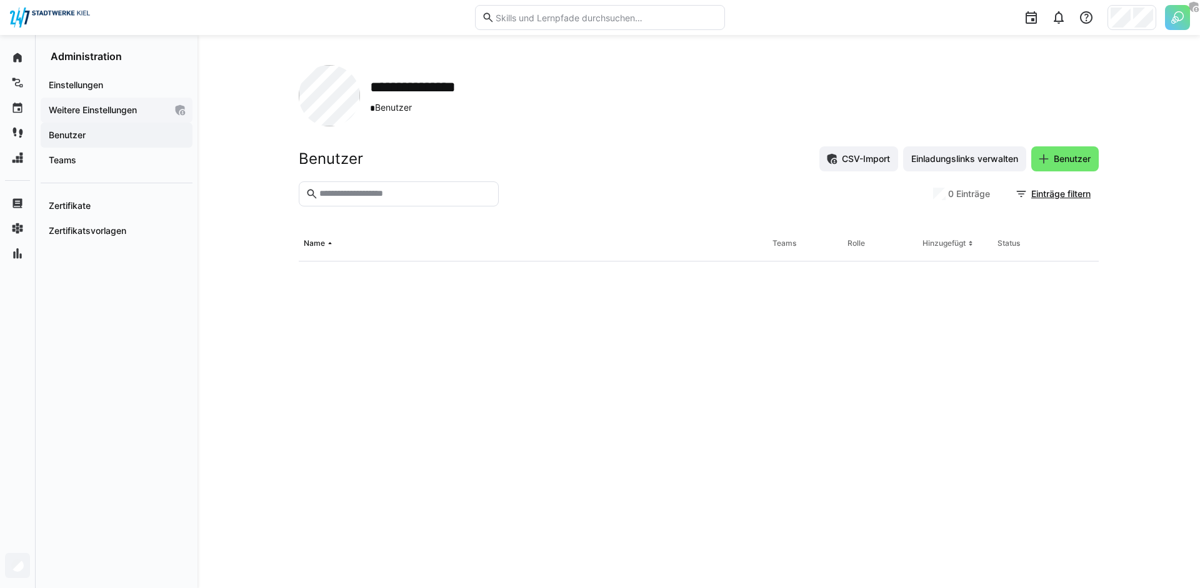
click at [140, 116] on div "Weitere Einstellungen" at bounding box center [117, 110] width 152 height 25
